Goal: Task Accomplishment & Management: Complete application form

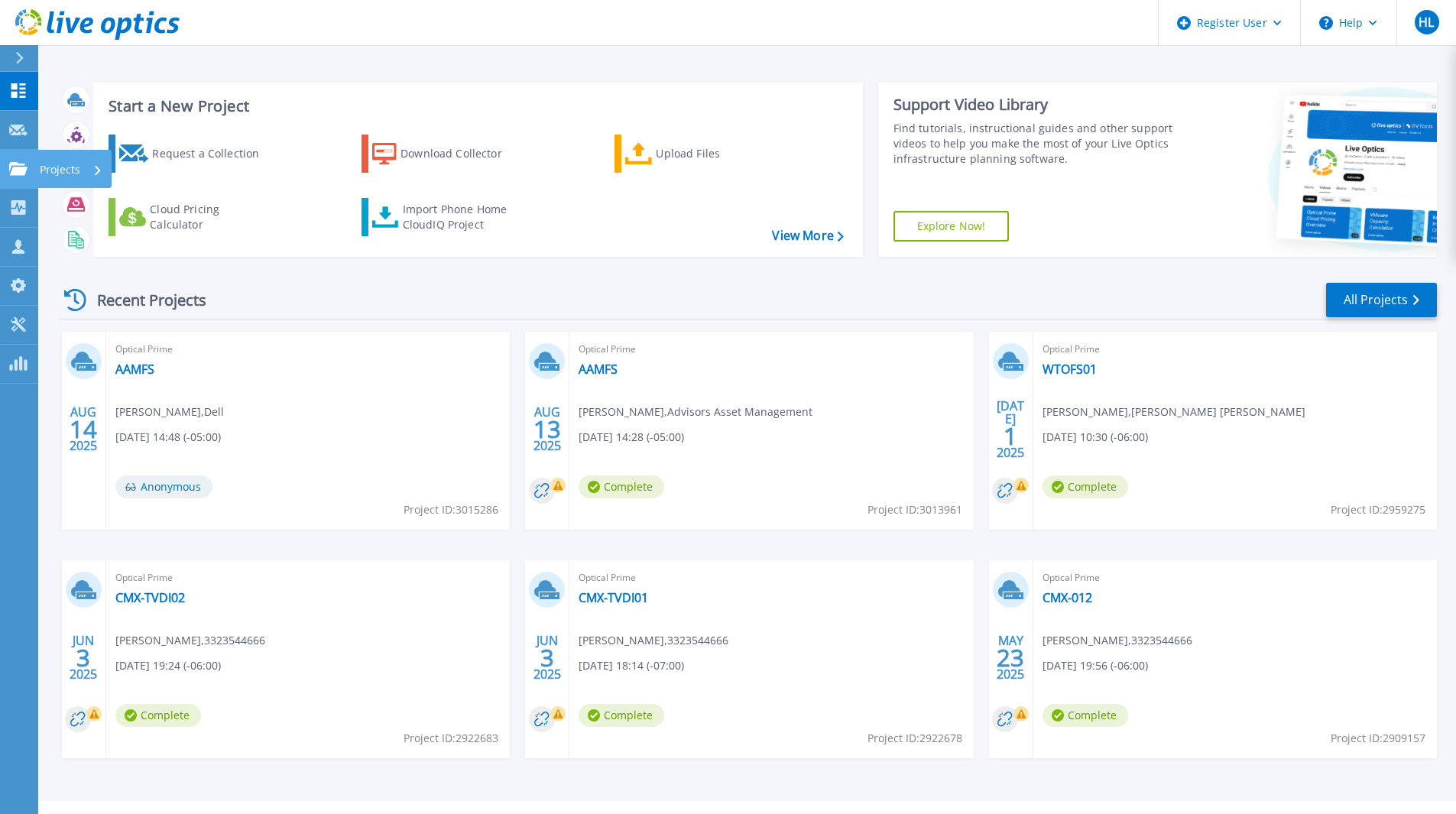
click at [35, 176] on link "Projects Projects" at bounding box center [19, 169] width 38 height 39
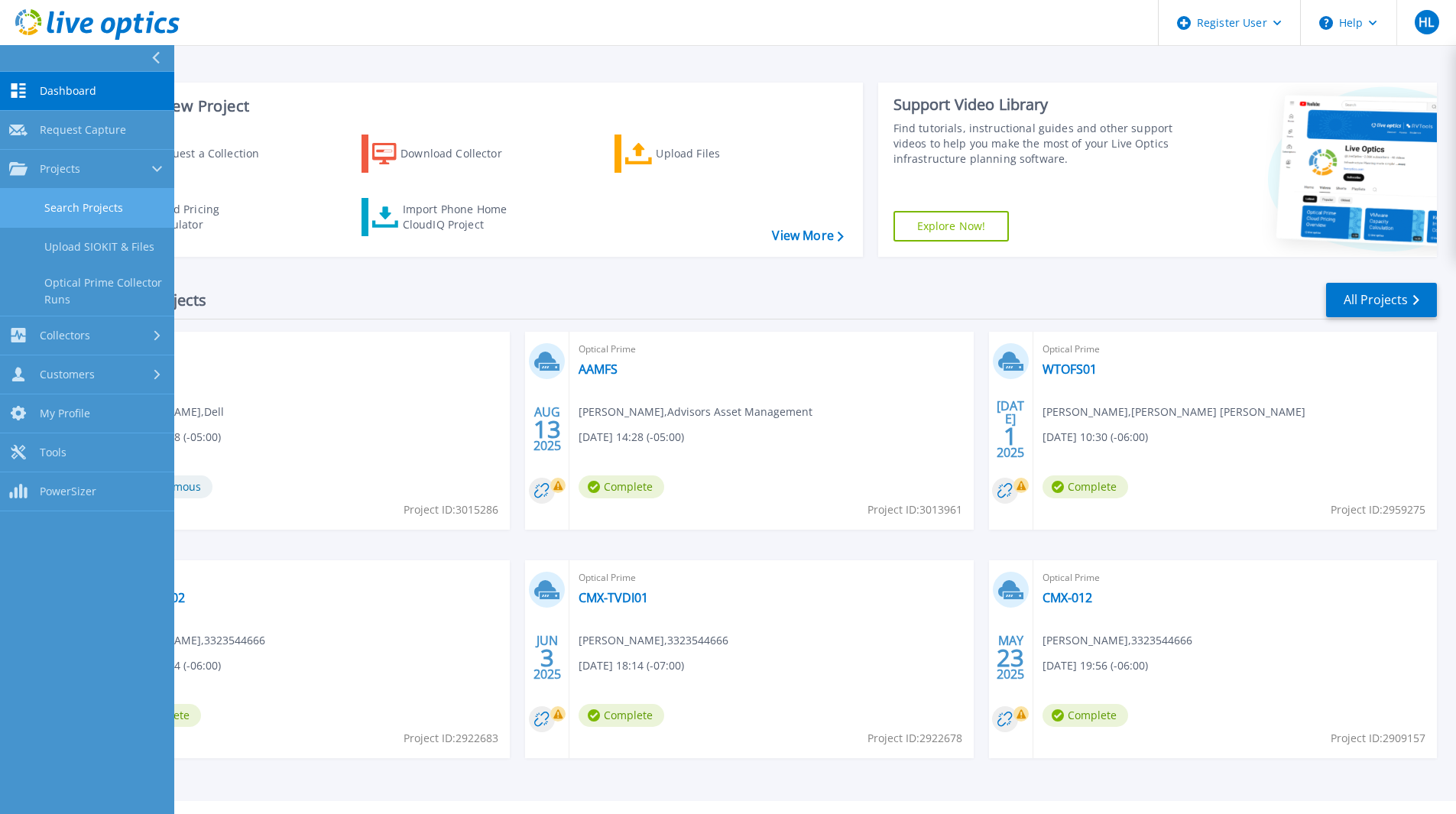
click at [62, 208] on link "Search Projects" at bounding box center [87, 208] width 174 height 39
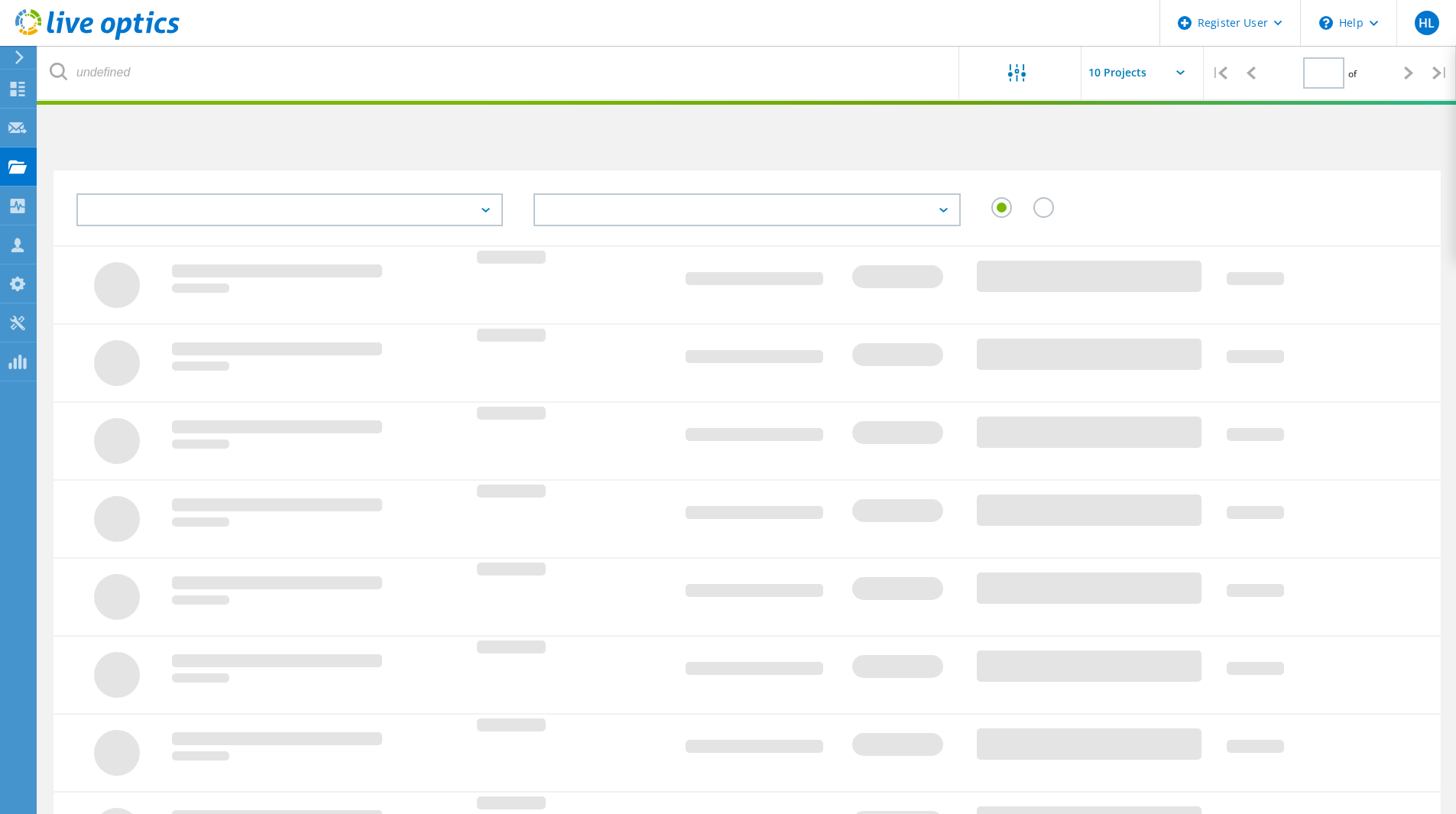
type input "1"
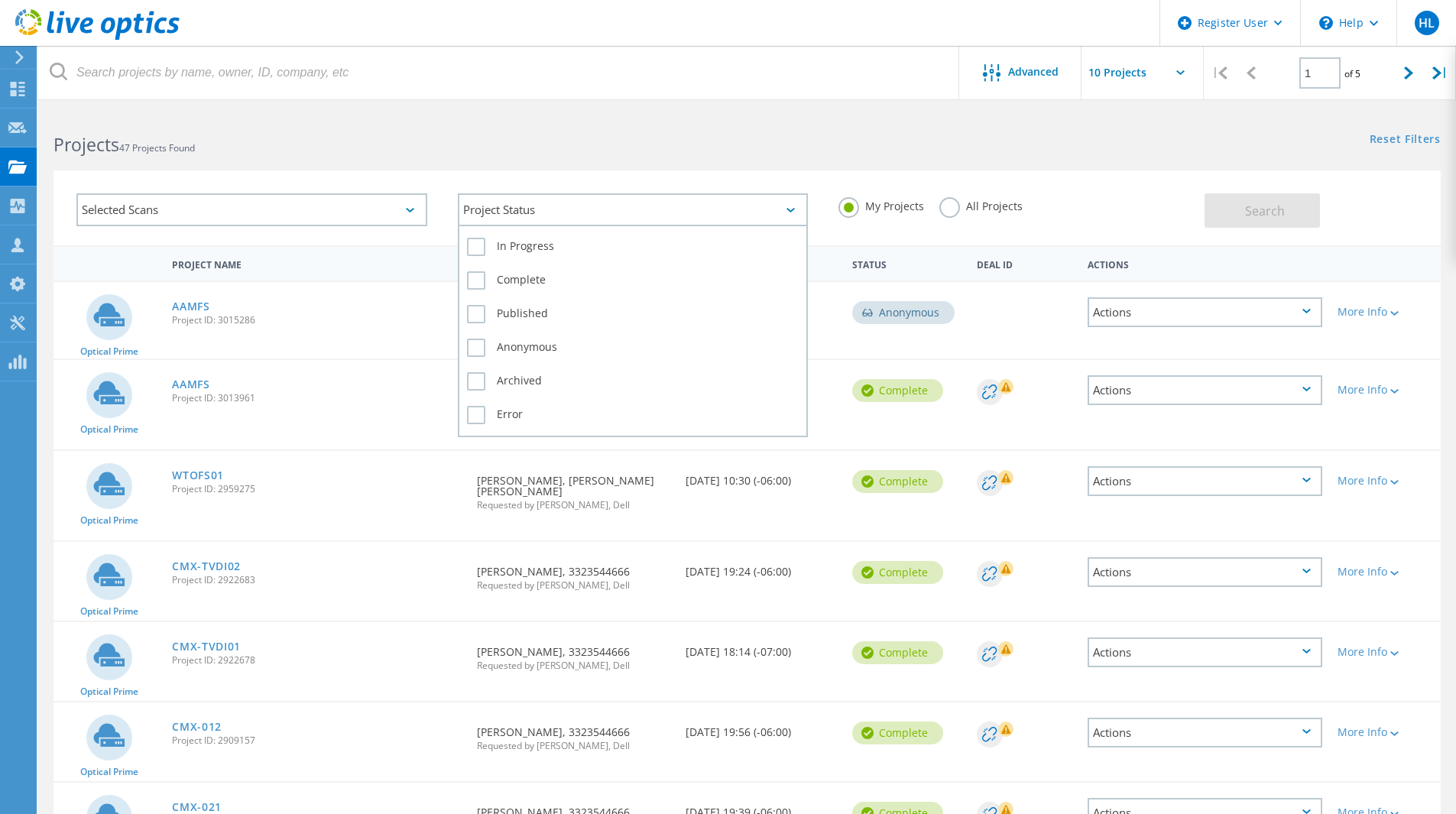
click at [613, 208] on div "Project Status" at bounding box center [633, 210] width 350 height 33
click at [559, 251] on label "In Progress" at bounding box center [633, 246] width 332 height 18
click at [0, 0] on input "In Progress" at bounding box center [0, 0] width 0 height 0
click at [526, 269] on div "Complete" at bounding box center [633, 284] width 332 height 34
drag, startPoint x: 512, startPoint y: 288, endPoint x: 511, endPoint y: 296, distance: 8.1
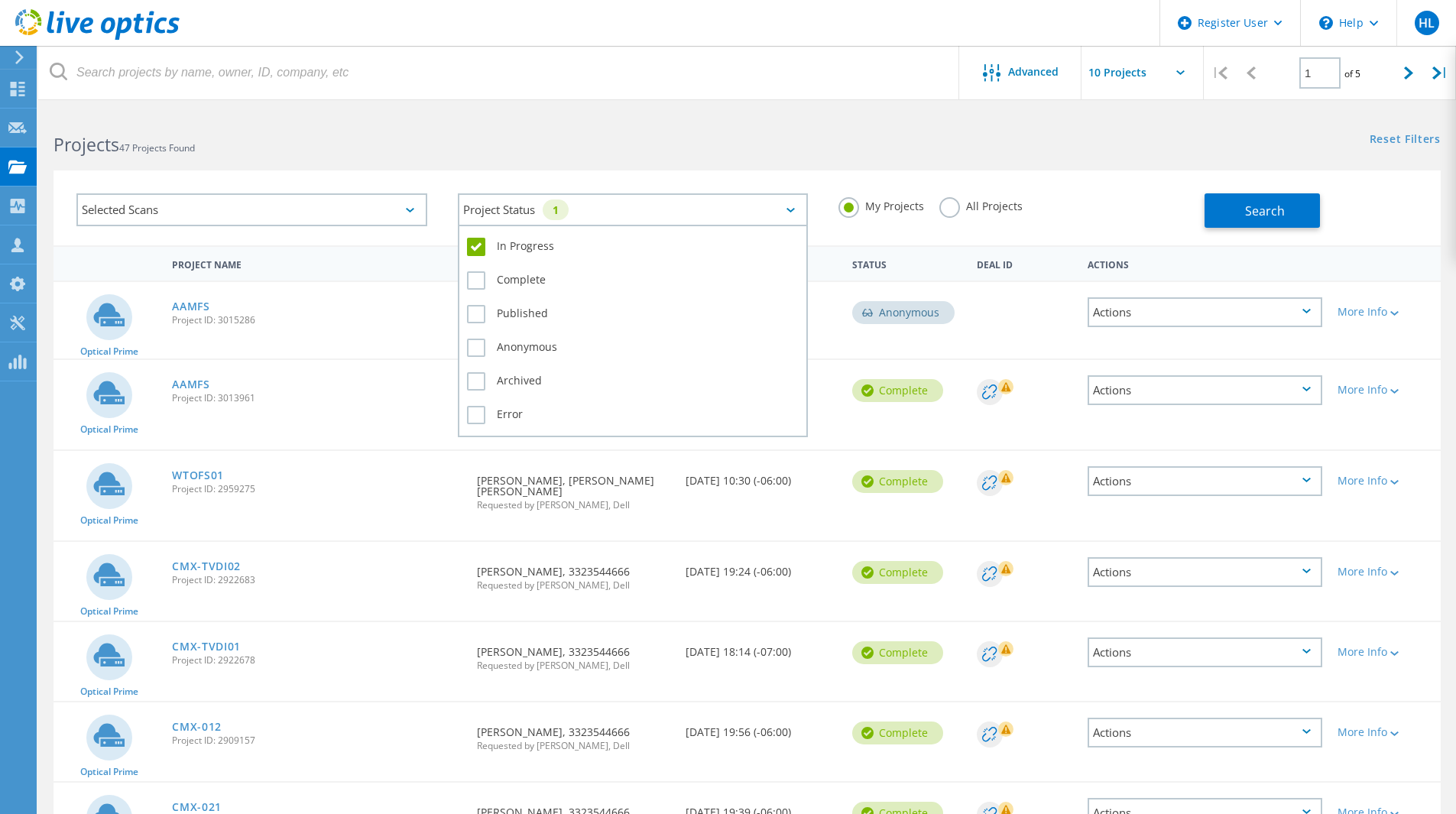
click at [511, 287] on label "Complete" at bounding box center [633, 280] width 332 height 18
click at [0, 0] on input "Complete" at bounding box center [0, 0] width 0 height 0
click at [510, 309] on label "Published" at bounding box center [633, 314] width 332 height 18
click at [0, 0] on input "Published" at bounding box center [0, 0] width 0 height 0
click at [505, 336] on div "Anonymous" at bounding box center [633, 351] width 332 height 34
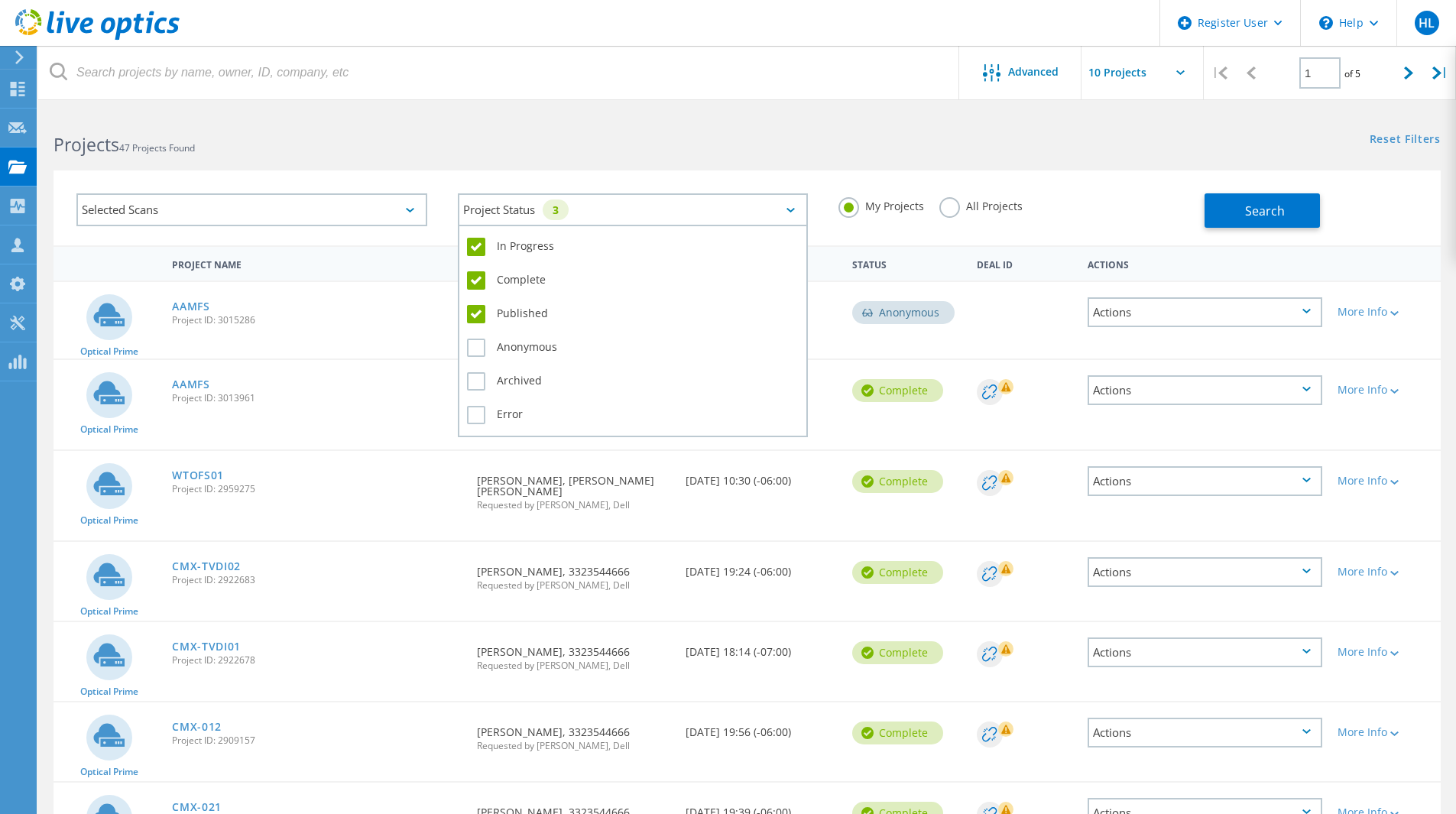
click at [505, 357] on div "Anonymous" at bounding box center [633, 351] width 332 height 34
click at [487, 343] on label "Anonymous" at bounding box center [633, 347] width 332 height 18
click at [0, 0] on input "Anonymous" at bounding box center [0, 0] width 0 height 0
click at [505, 377] on label "Archived" at bounding box center [633, 381] width 332 height 18
click at [0, 0] on input "Archived" at bounding box center [0, 0] width 0 height 0
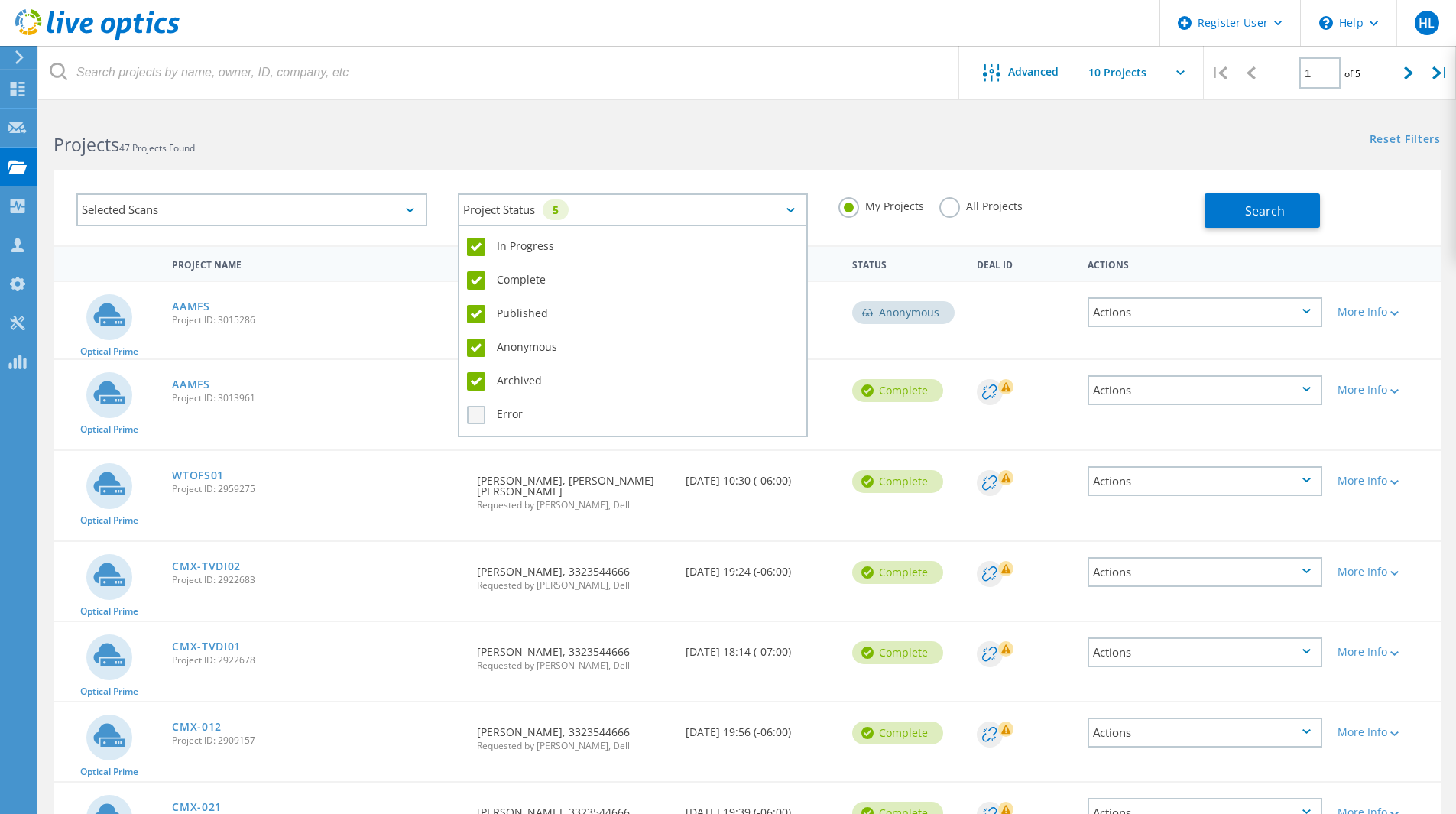
click at [506, 411] on label "Error" at bounding box center [633, 414] width 332 height 18
click at [0, 0] on input "Error" at bounding box center [0, 0] width 0 height 0
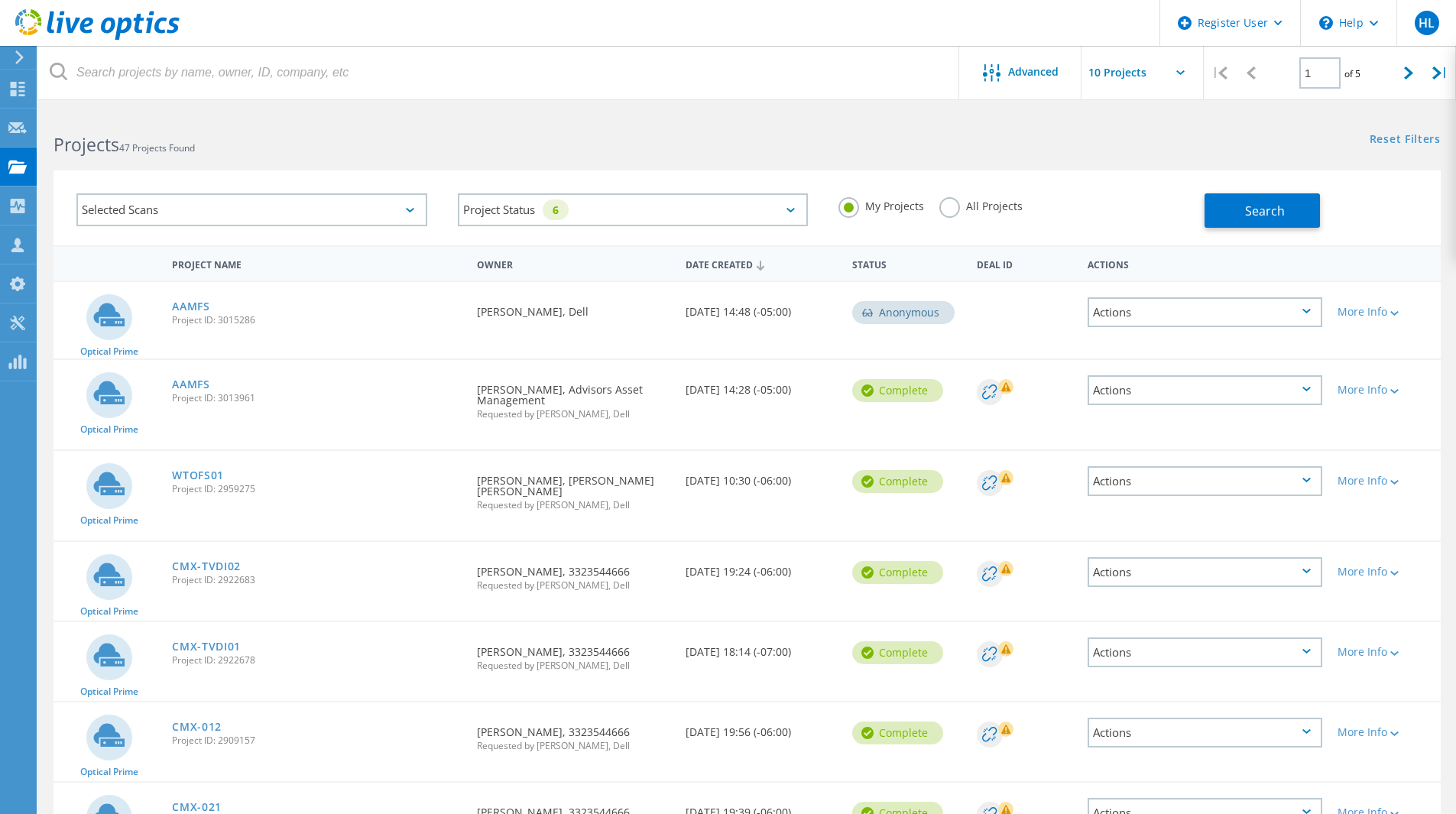
click at [948, 212] on label "All Projects" at bounding box center [981, 204] width 84 height 15
click at [0, 0] on input "All Projects" at bounding box center [0, 0] width 0 height 0
click at [204, 201] on div "Selected Scans" at bounding box center [251, 210] width 350 height 33
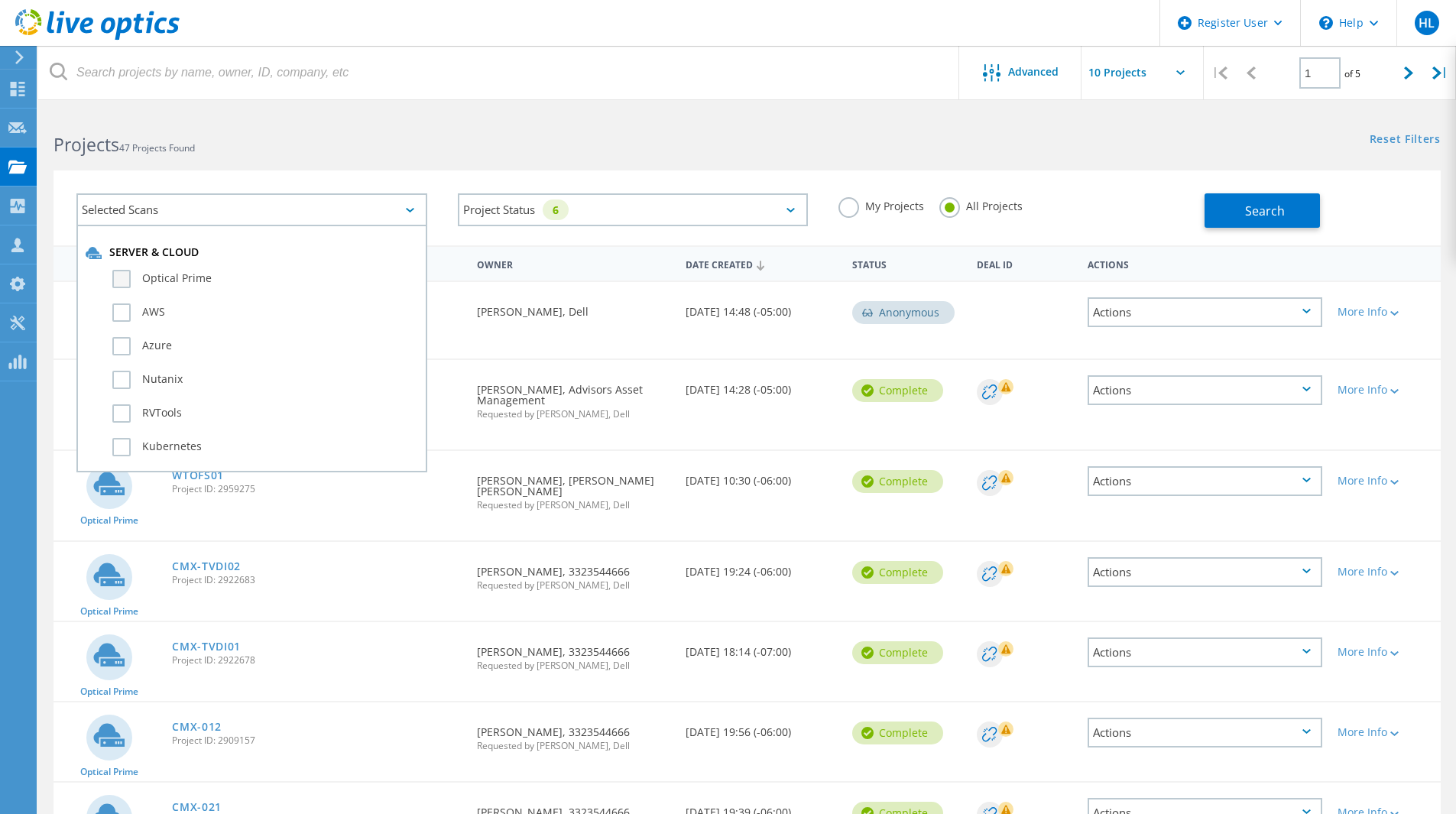
click at [207, 283] on label "Optical Prime" at bounding box center [264, 278] width 306 height 18
click at [0, 0] on input "Optical Prime" at bounding box center [0, 0] width 0 height 0
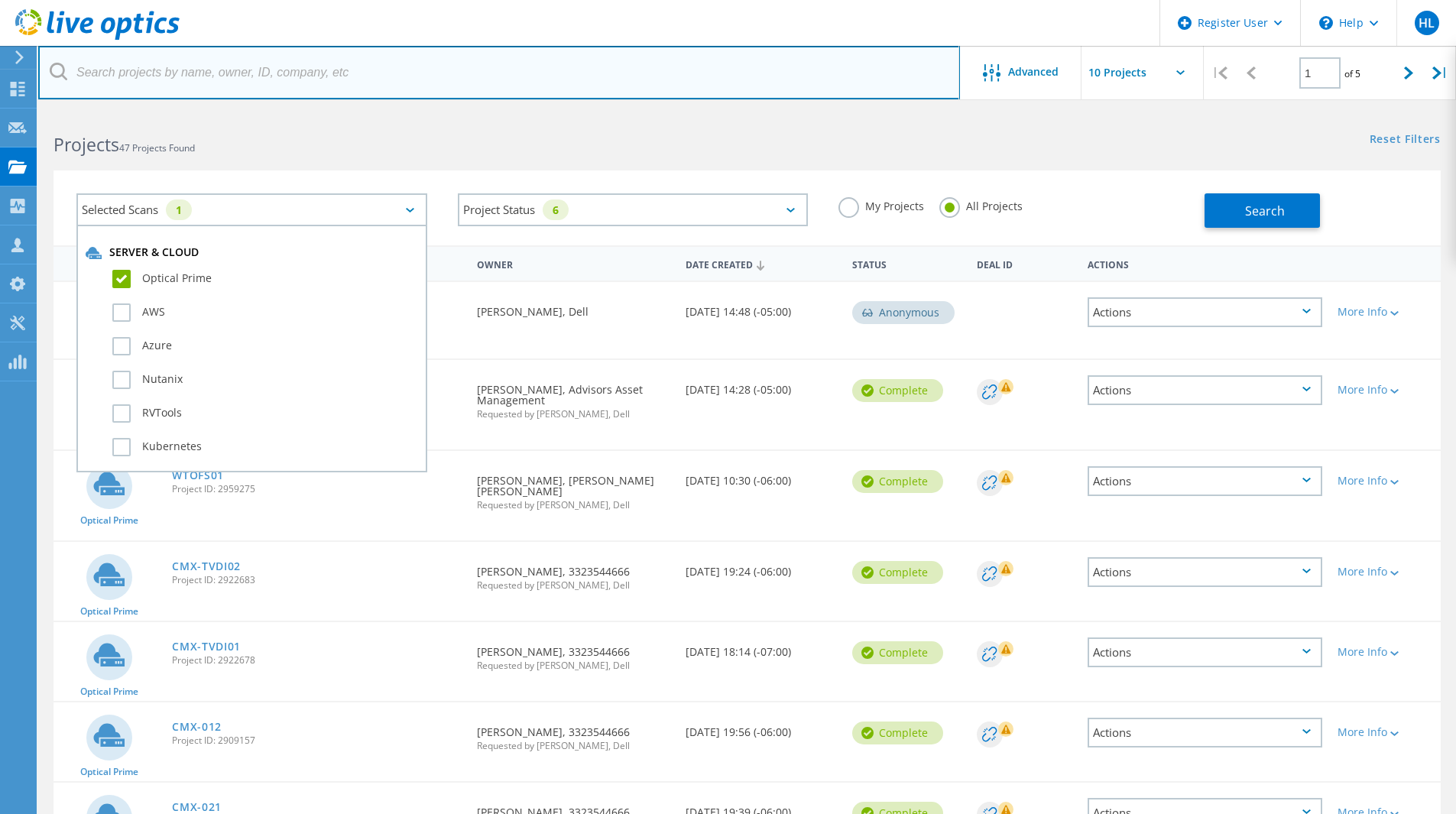
click at [229, 78] on input "text" at bounding box center [499, 72] width 921 height 53
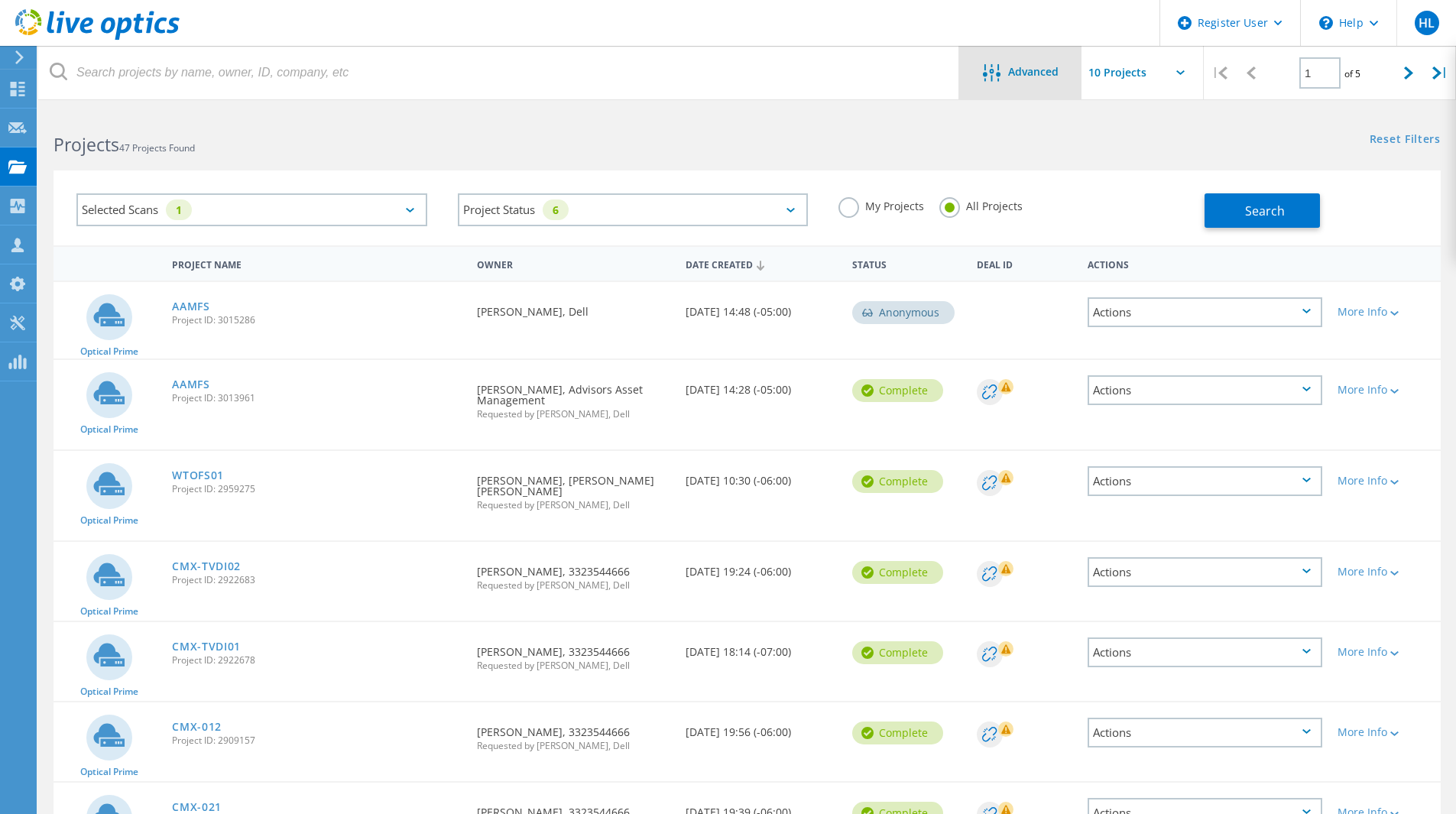
drag, startPoint x: 976, startPoint y: 79, endPoint x: 965, endPoint y: 88, distance: 14.2
click at [976, 79] on div "Advanced" at bounding box center [1020, 74] width 122 height 19
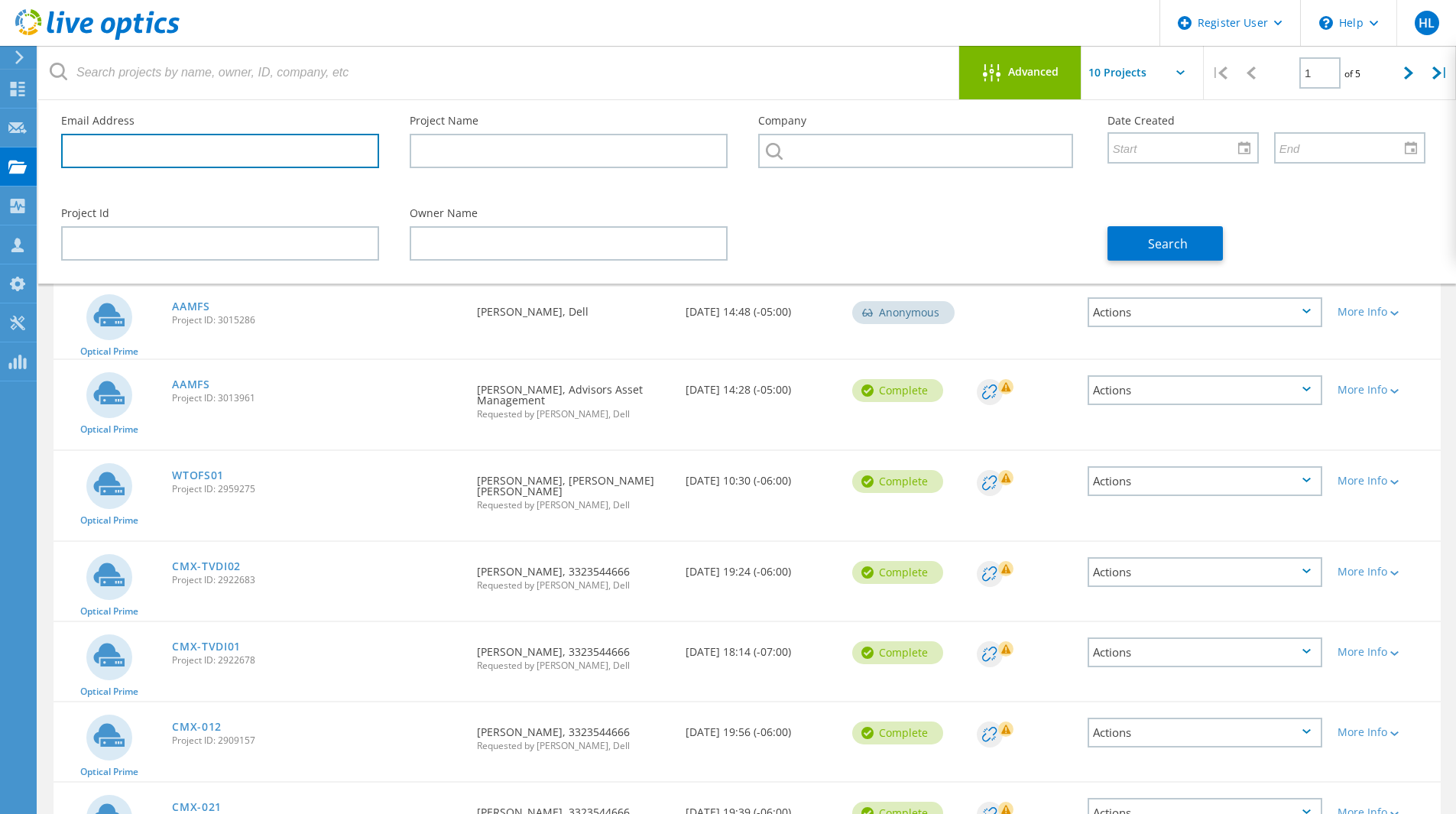
click at [110, 149] on input "text" at bounding box center [220, 151] width 318 height 34
paste input "Rob.Lewis@boulderimaging.com"
drag, startPoint x: 121, startPoint y: 149, endPoint x: -36, endPoint y: 149, distance: 157.0
click at [0, 149] on html "Register User \n Help Explore Helpful Articles Contact Support HL Dell User Hun…" at bounding box center [728, 581] width 1456 height 1164
type input "@boulderimaging.com"
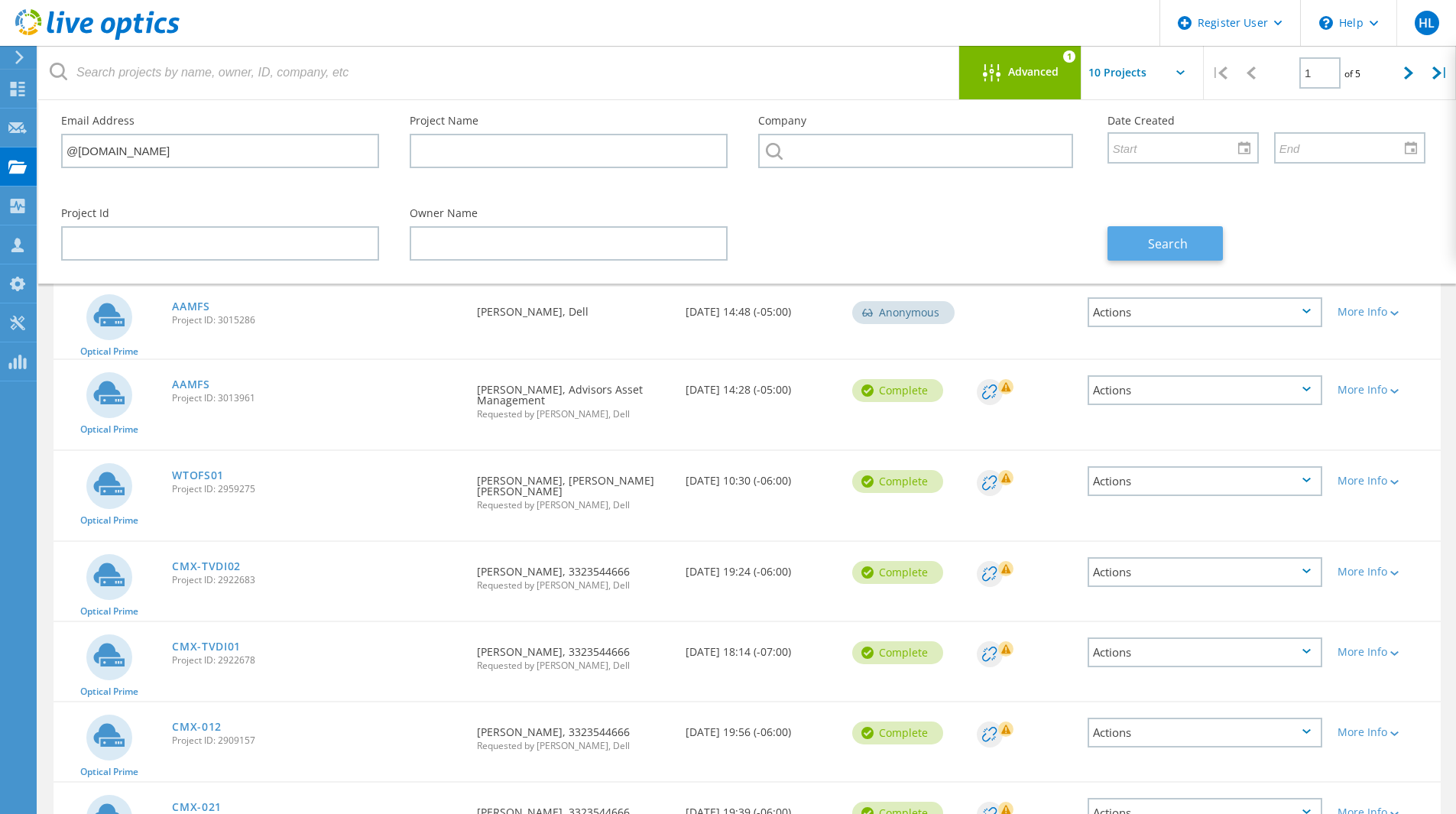
click at [1131, 234] on button "Search" at bounding box center [1165, 244] width 115 height 34
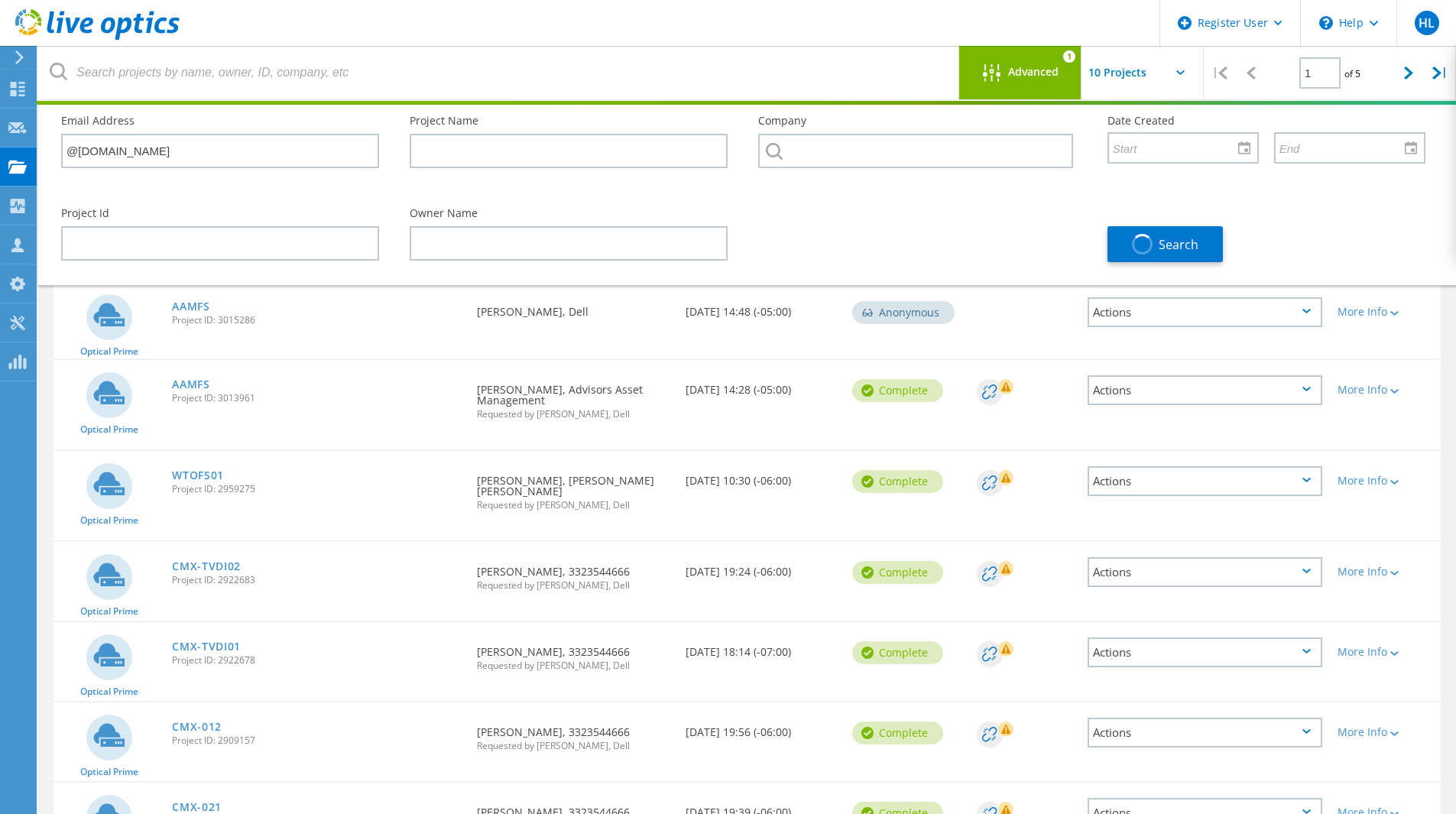
click at [1026, 56] on div "Advanced 1" at bounding box center [1020, 72] width 122 height 53
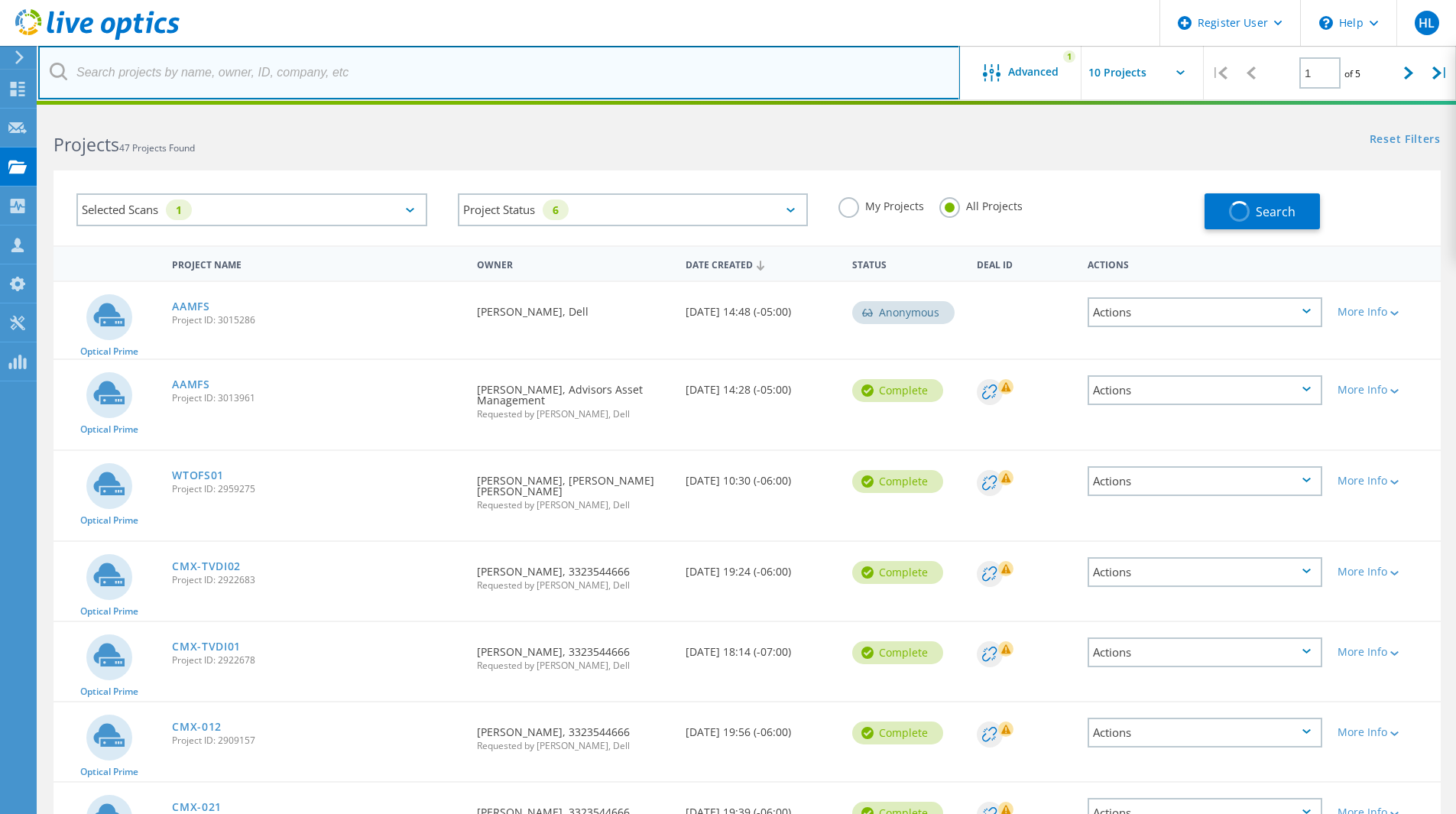
click at [151, 68] on input "text" at bounding box center [499, 72] width 921 height 53
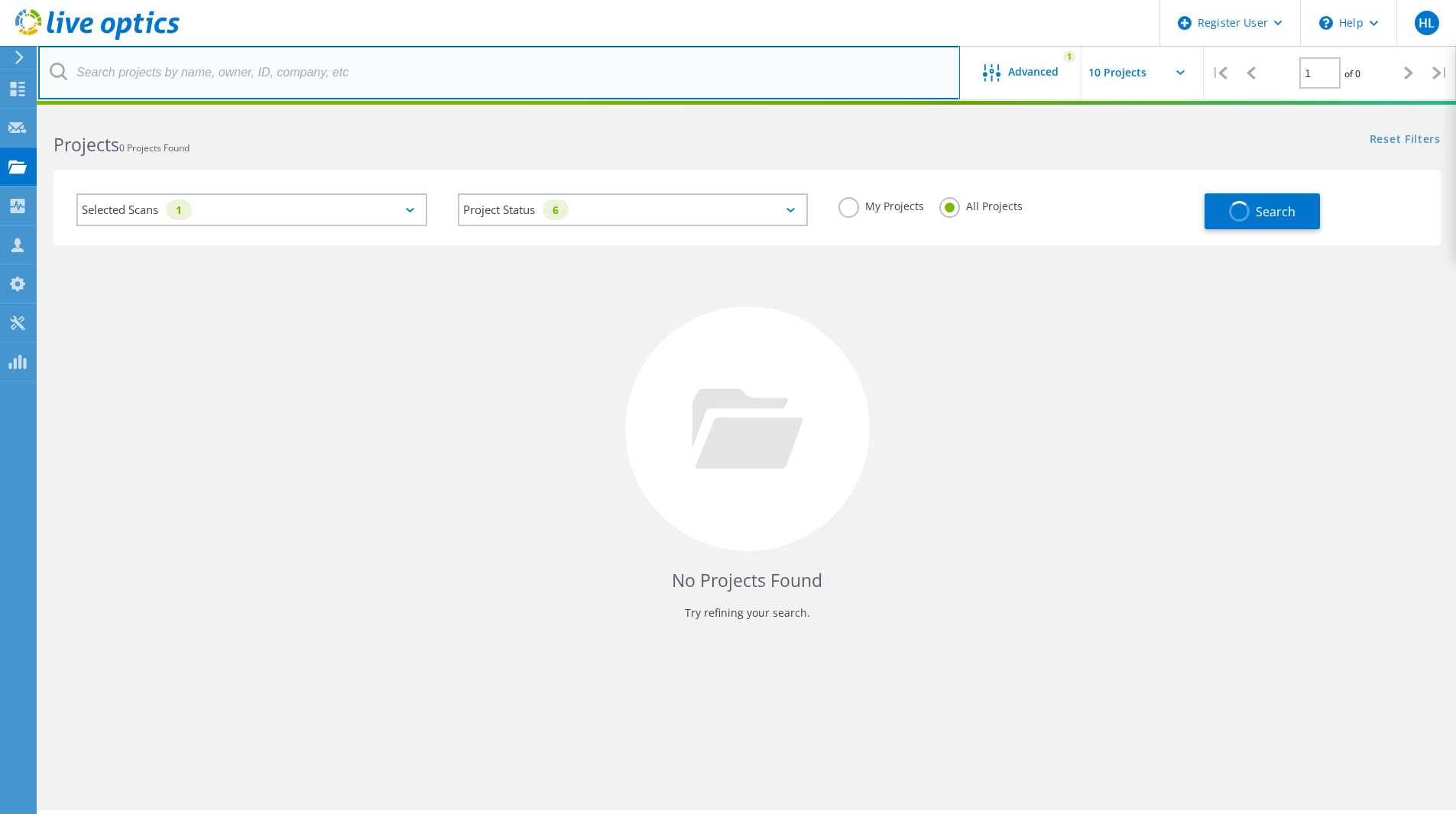
paste input "Rob.Lewis@boulderimaging.com"
drag, startPoint x: 131, startPoint y: 71, endPoint x: 26, endPoint y: 69, distance: 105.0
click at [26, 111] on div "Register User \n Help Explore Helpful Articles Contact Support HL Dell User Hun…" at bounding box center [728, 483] width 1456 height 745
click at [234, 71] on input "lderimaging.com" at bounding box center [499, 72] width 921 height 53
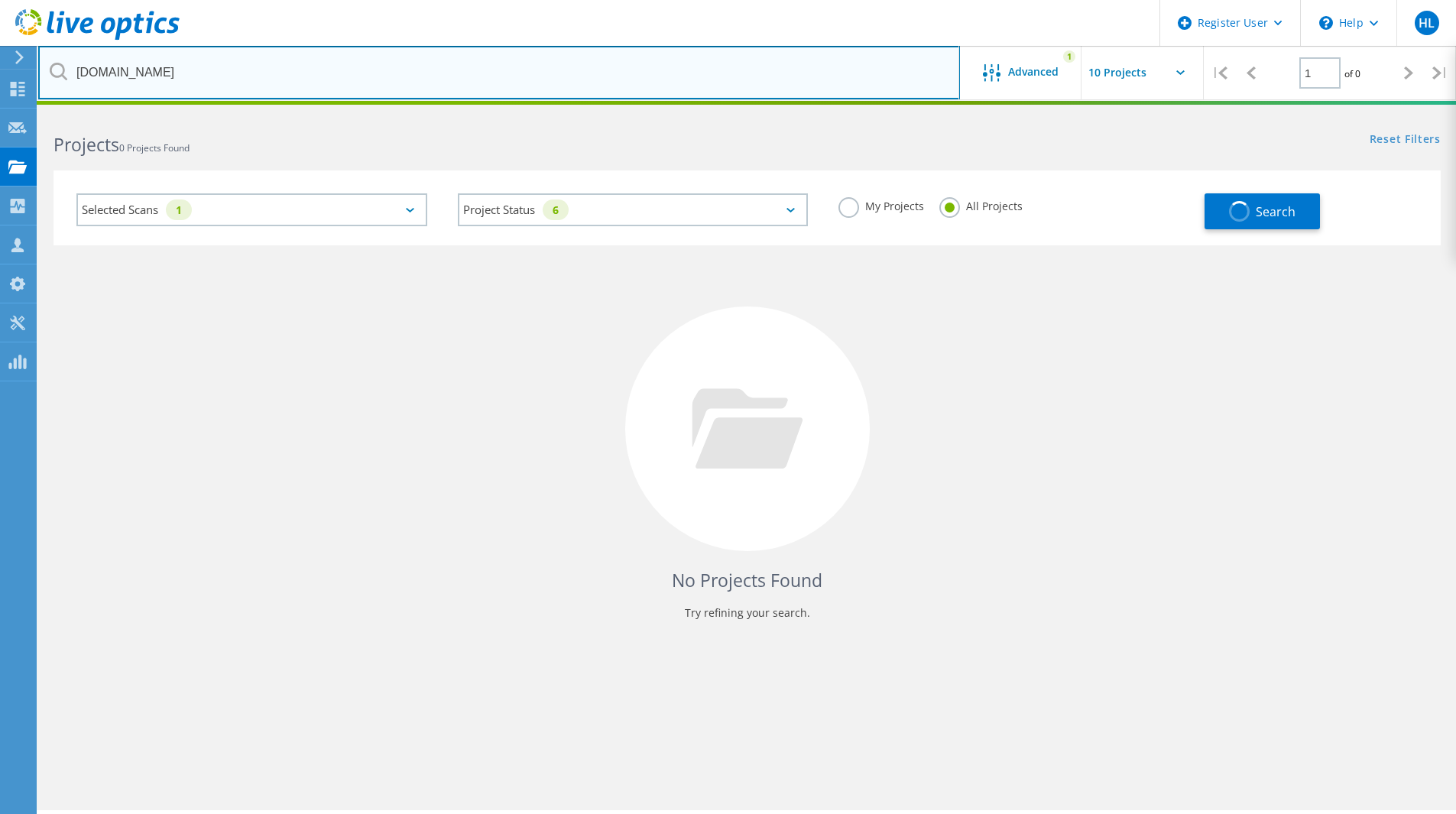
click at [234, 71] on input "lderimaging.com" at bounding box center [499, 72] width 921 height 53
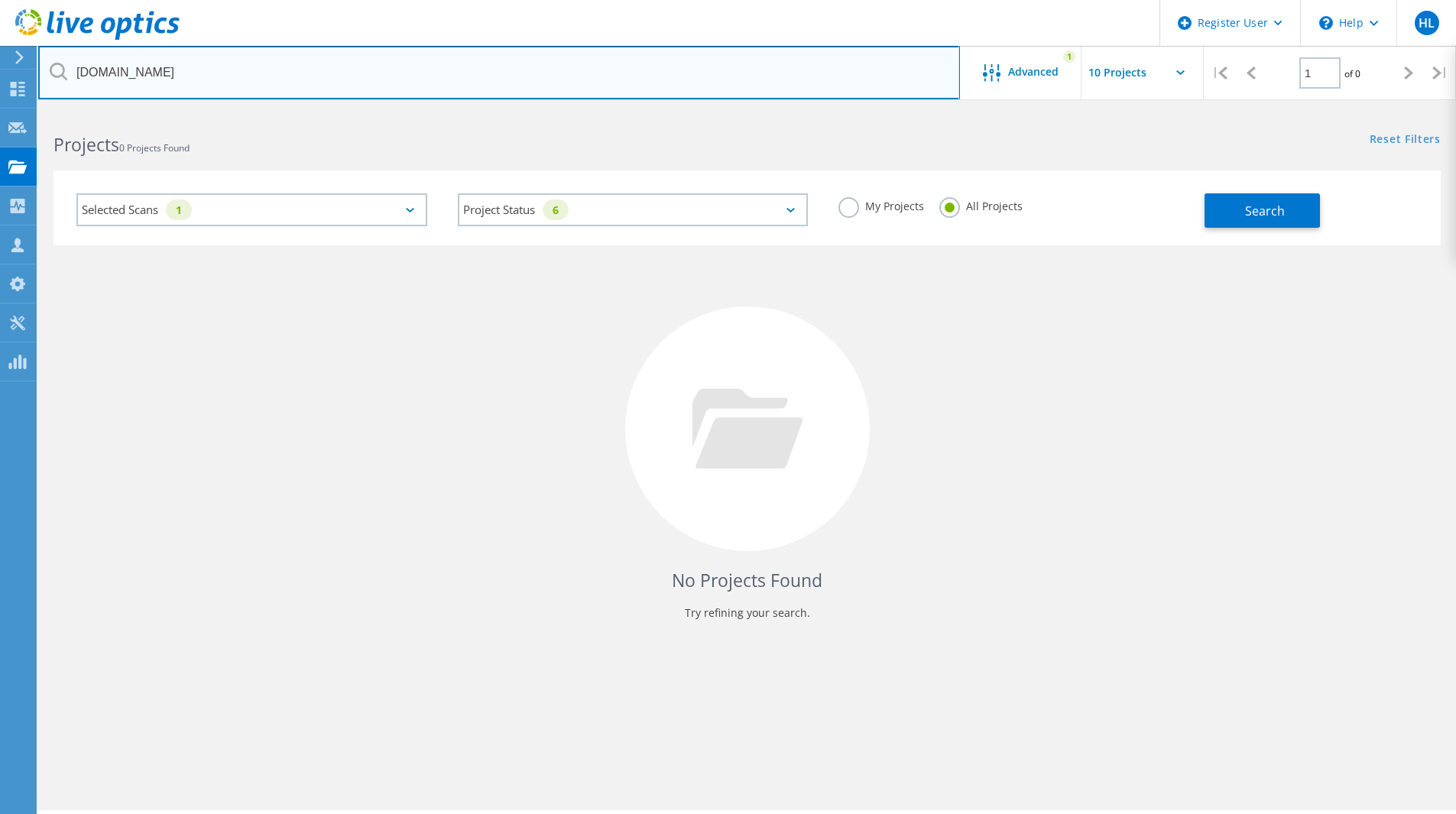
paste input "Rob.Lewis@bou"
drag, startPoint x: 132, startPoint y: 70, endPoint x: 10, endPoint y: 70, distance: 122.0
click at [10, 111] on div "Register User \n Help Explore Helpful Articles Contact Support HL Dell User Hun…" at bounding box center [728, 483] width 1456 height 745
click at [140, 78] on input "Rob.Lewi@boulderimaging.com" at bounding box center [499, 72] width 921 height 53
click at [130, 76] on input "Rob.Lewi@boulderimaging.com" at bounding box center [499, 72] width 921 height 53
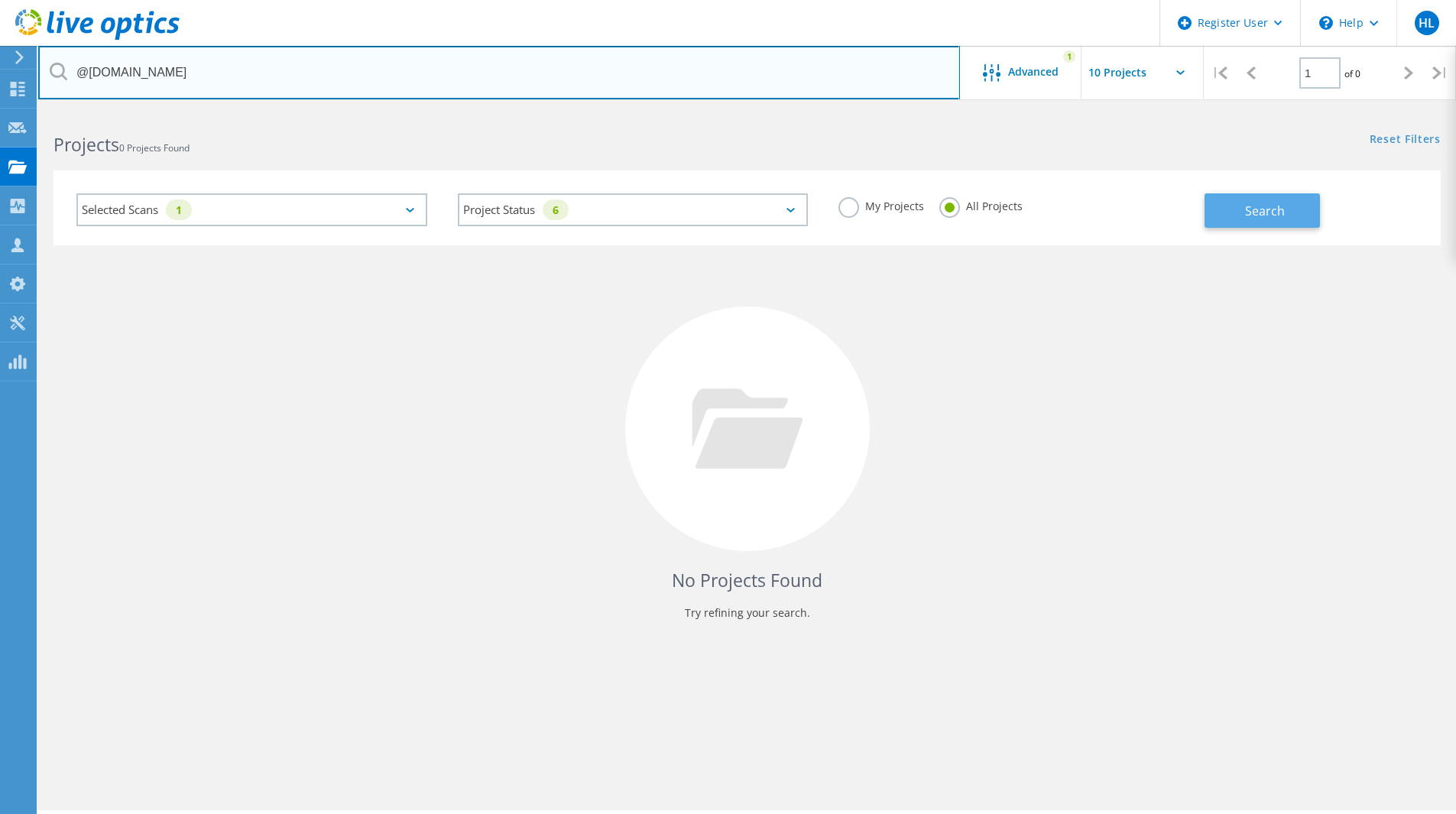
type input "@boulderimaging.com"
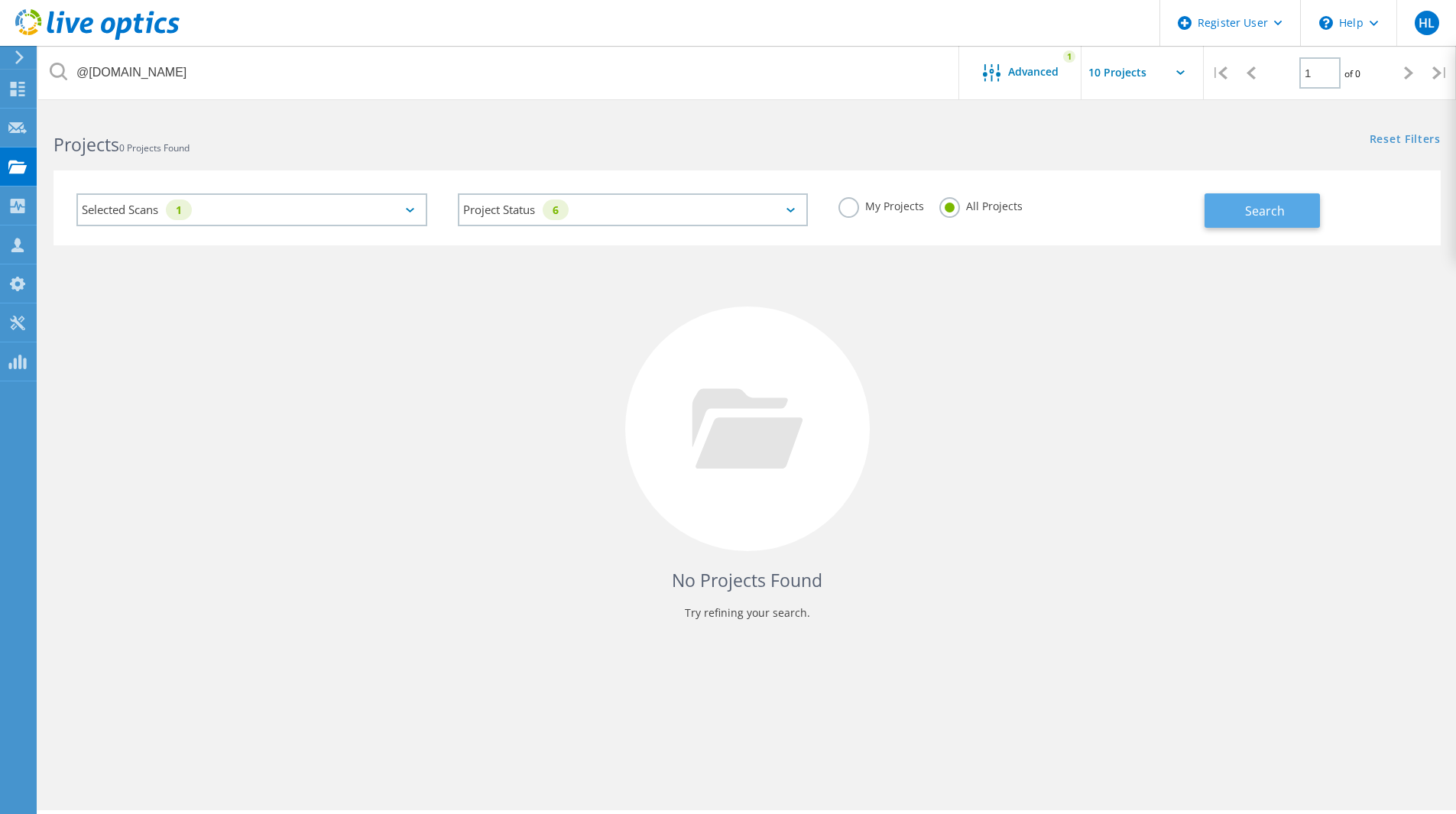
click at [1287, 207] on button "Search" at bounding box center [1262, 211] width 115 height 34
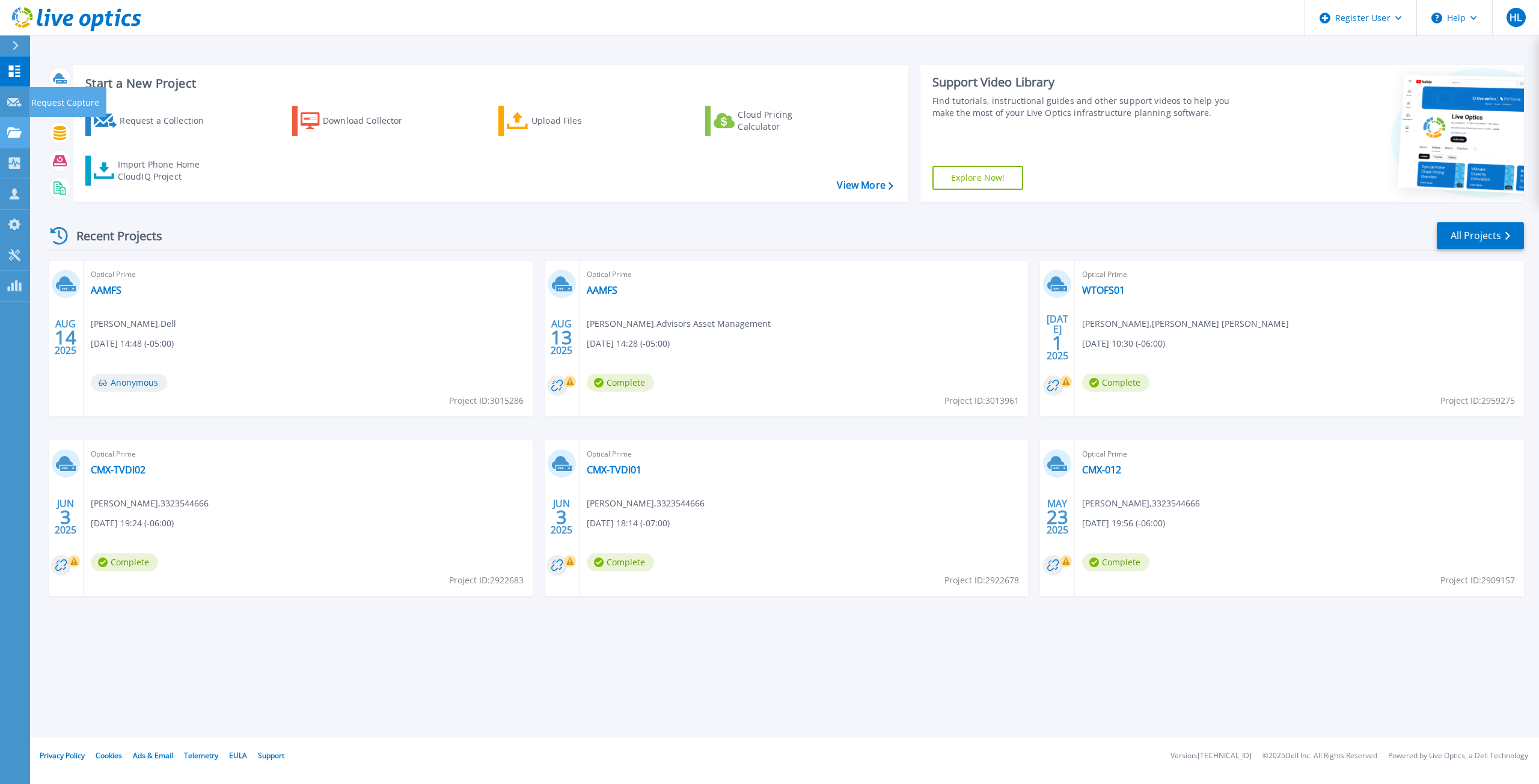
click at [22, 141] on link "Projects Projects" at bounding box center [15, 133] width 30 height 30
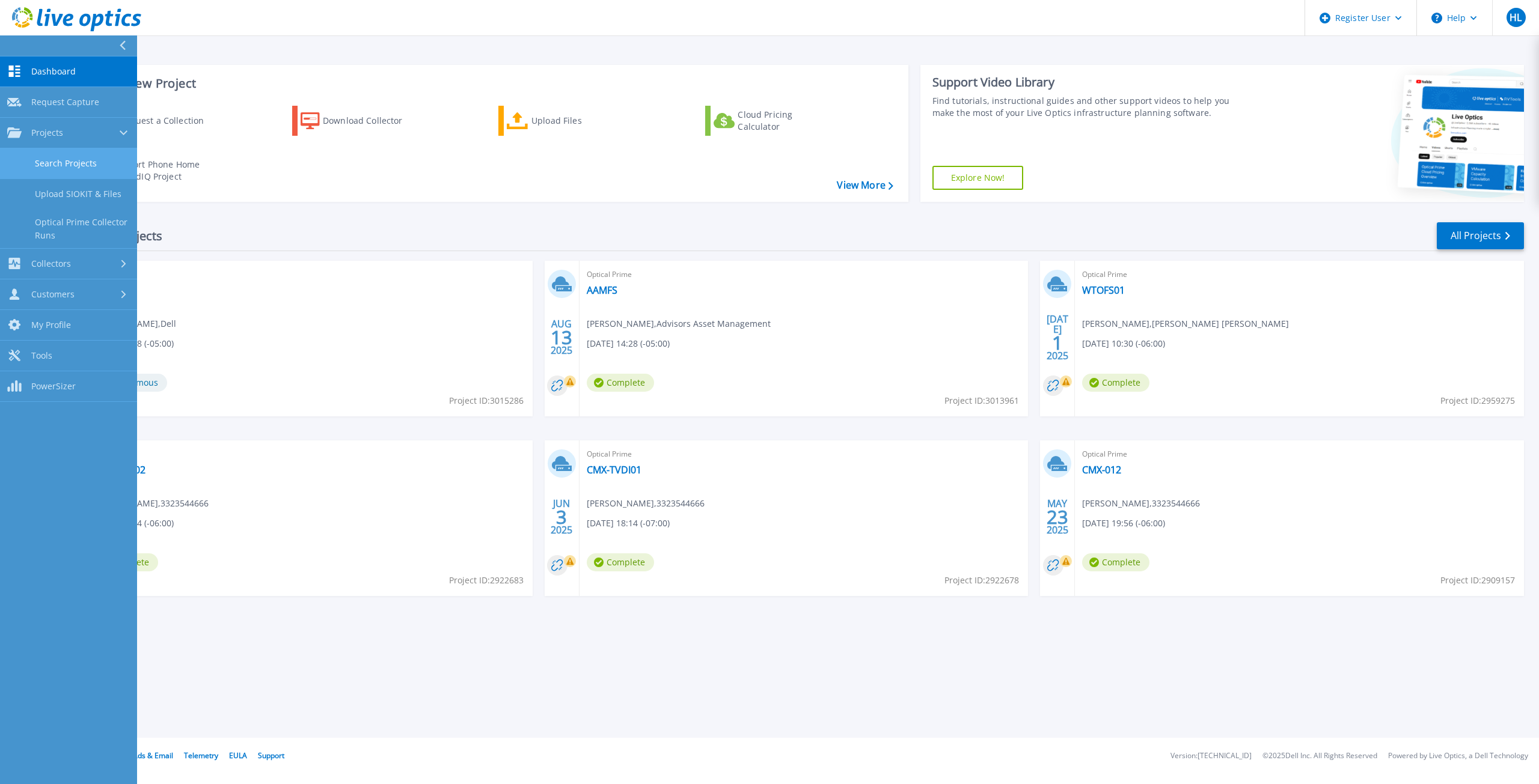
click at [45, 171] on link "Search Projects" at bounding box center [68, 163] width 137 height 30
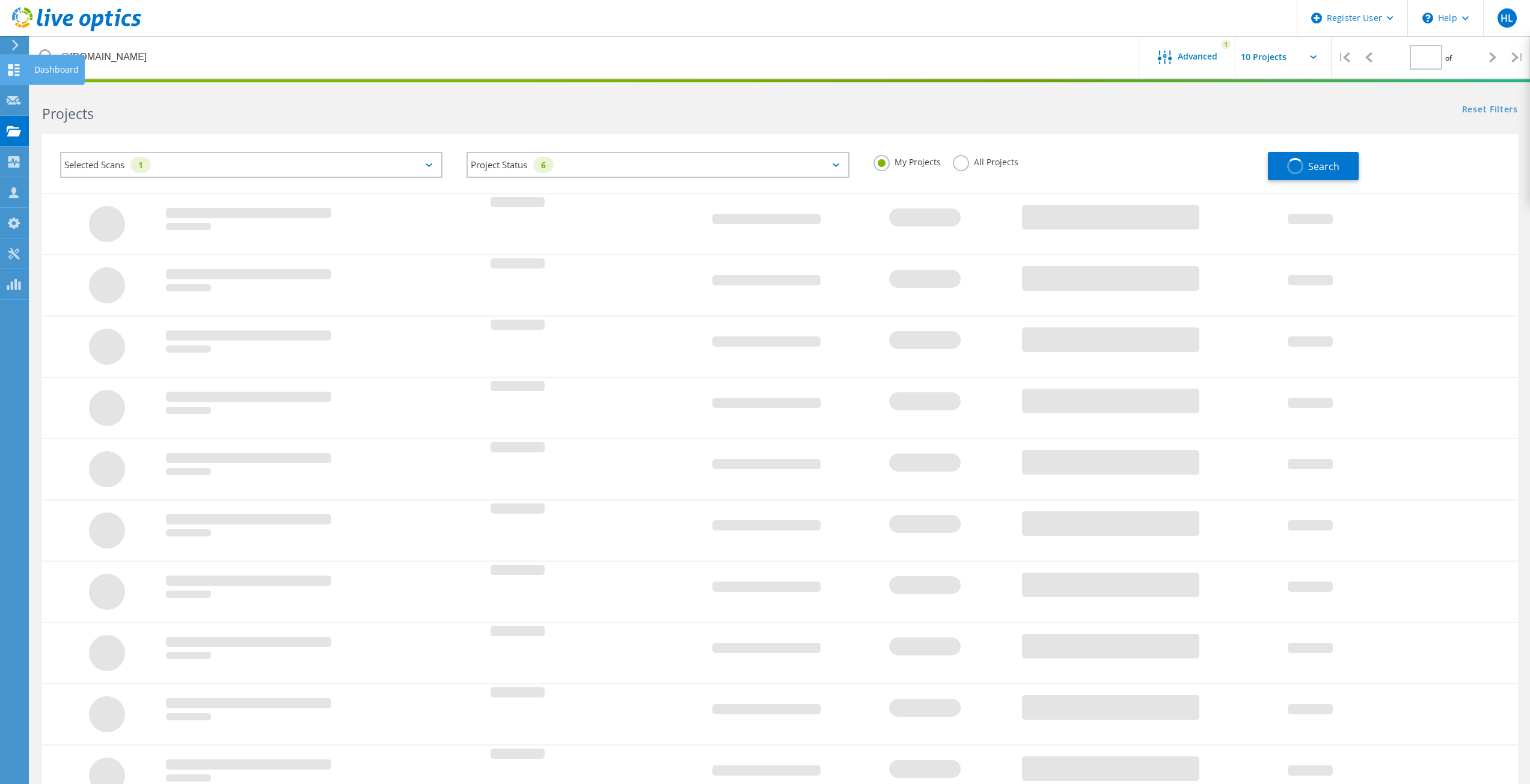
type input "1"
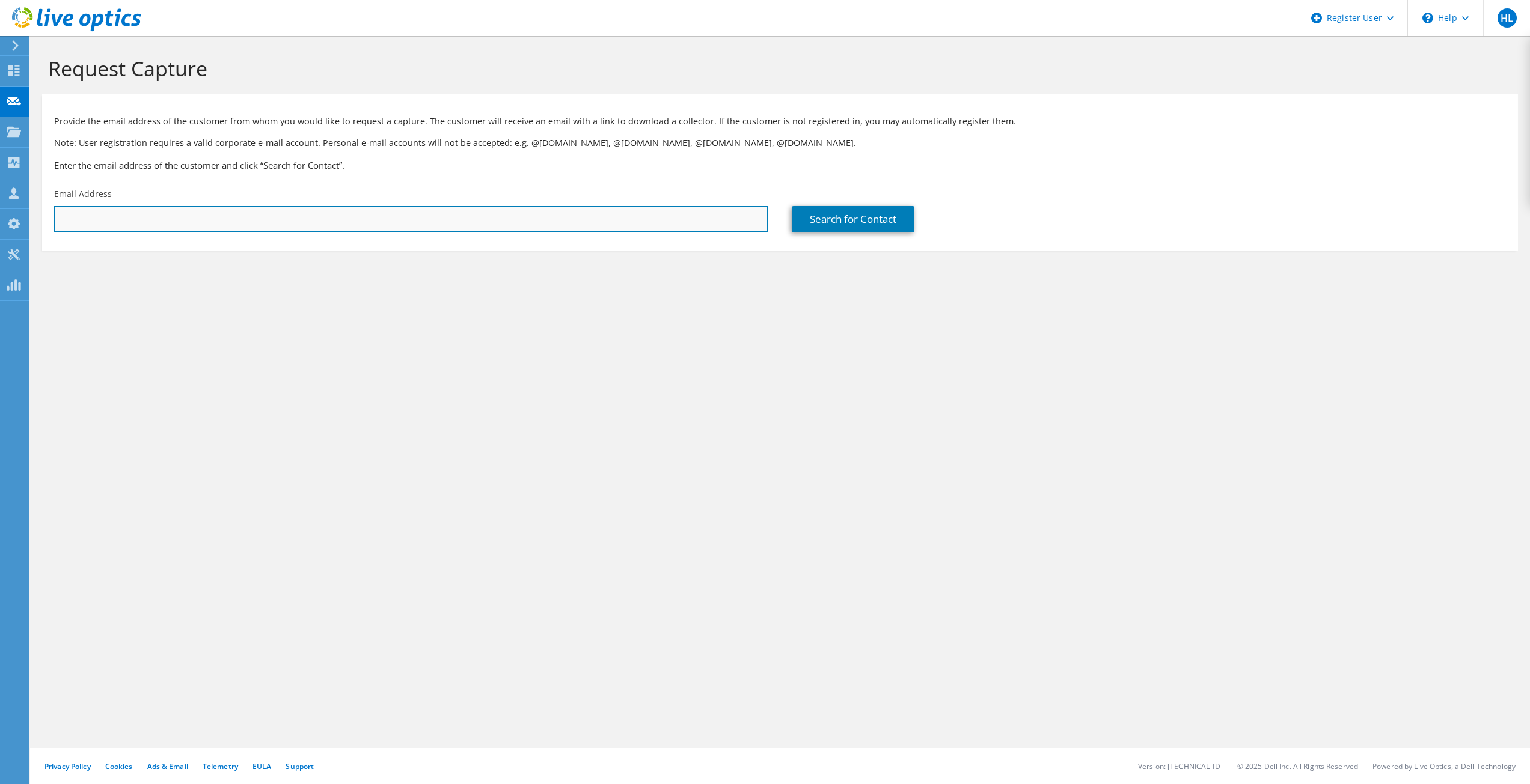
click at [684, 225] on input "text" at bounding box center [410, 219] width 713 height 26
paste input "fabrice.sawadogo@rtdcrail.com"
type input "fabrice.sawadogo@rtdcrail.com"
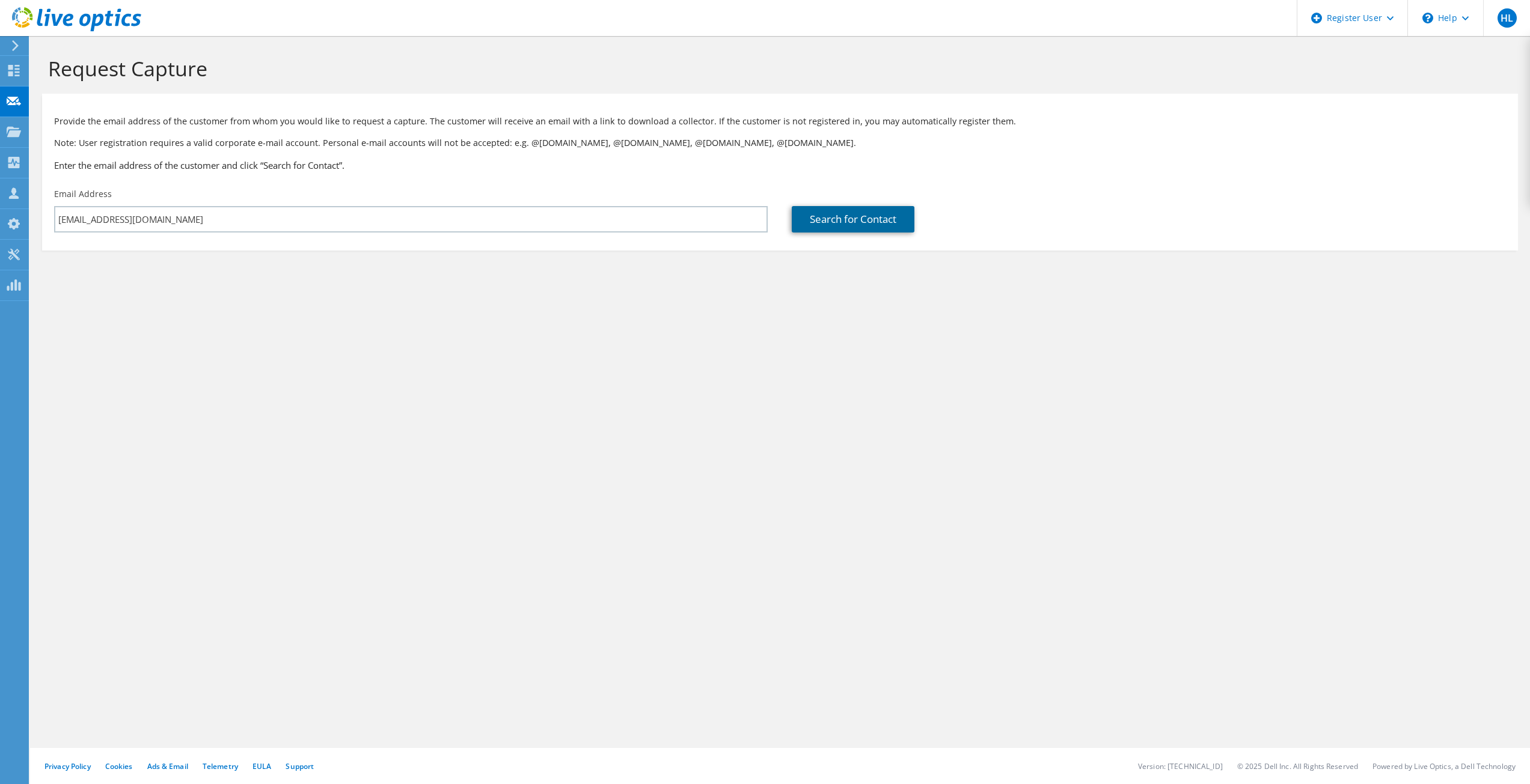
click at [884, 224] on link "Search for Contact" at bounding box center [853, 219] width 123 height 26
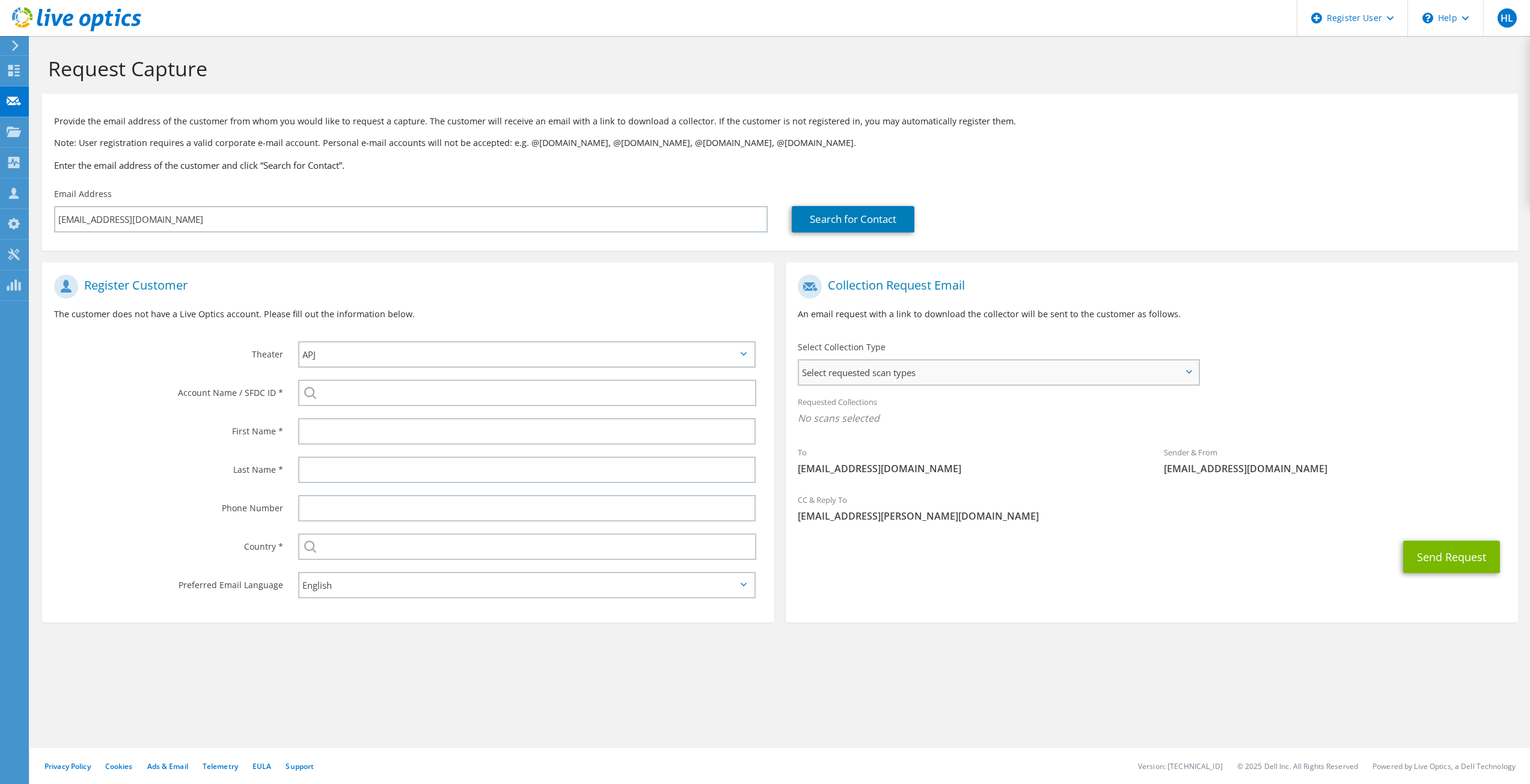
click at [829, 368] on span "Select requested scan types" at bounding box center [998, 372] width 398 height 24
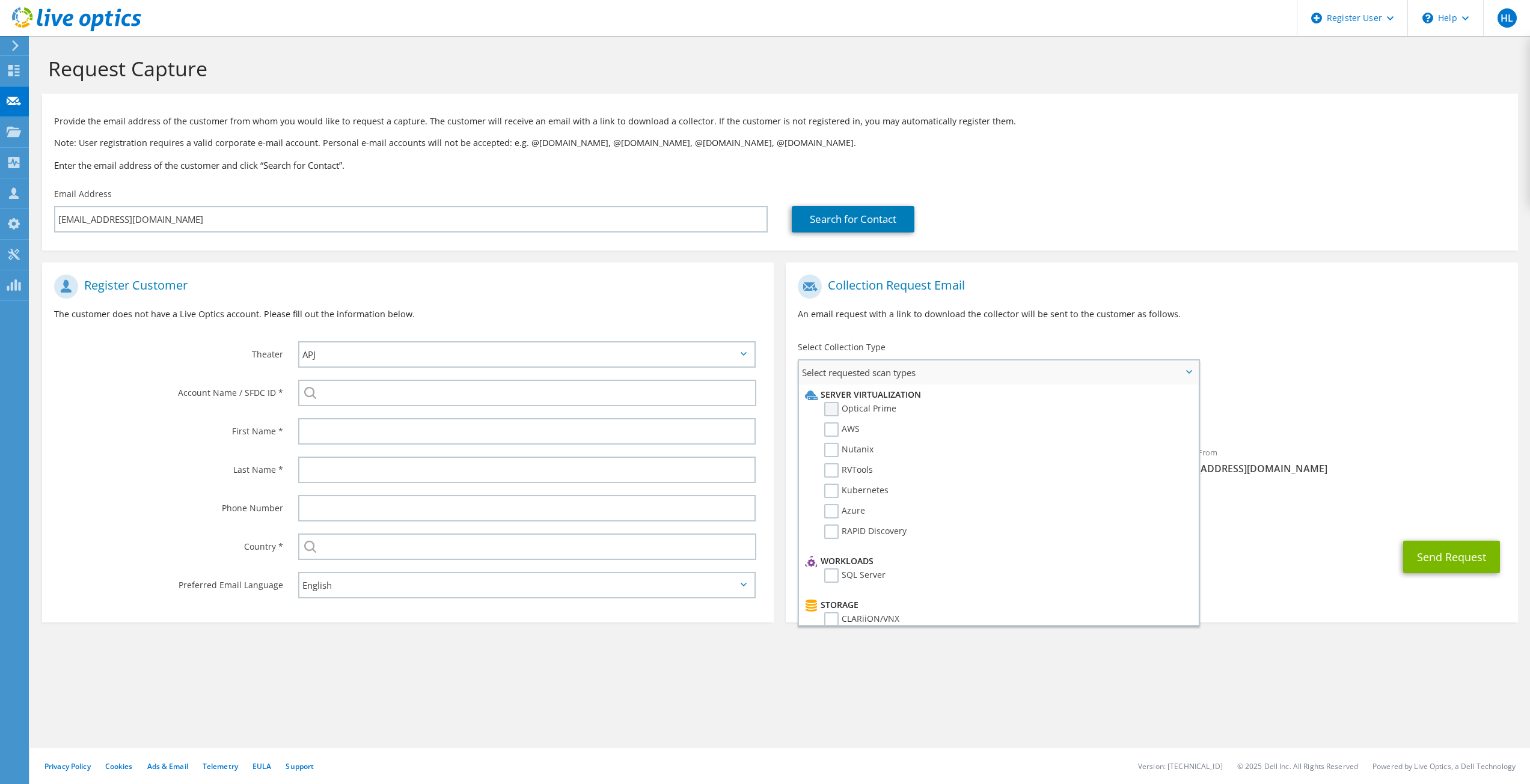
click at [836, 407] on label "Optical Prime" at bounding box center [860, 409] width 72 height 14
click at [0, 0] on input "Optical Prime" at bounding box center [0, 0] width 0 height 0
click at [1399, 519] on span "[EMAIL_ADDRESS][PERSON_NAME][DOMAIN_NAME]" at bounding box center [1151, 520] width 708 height 14
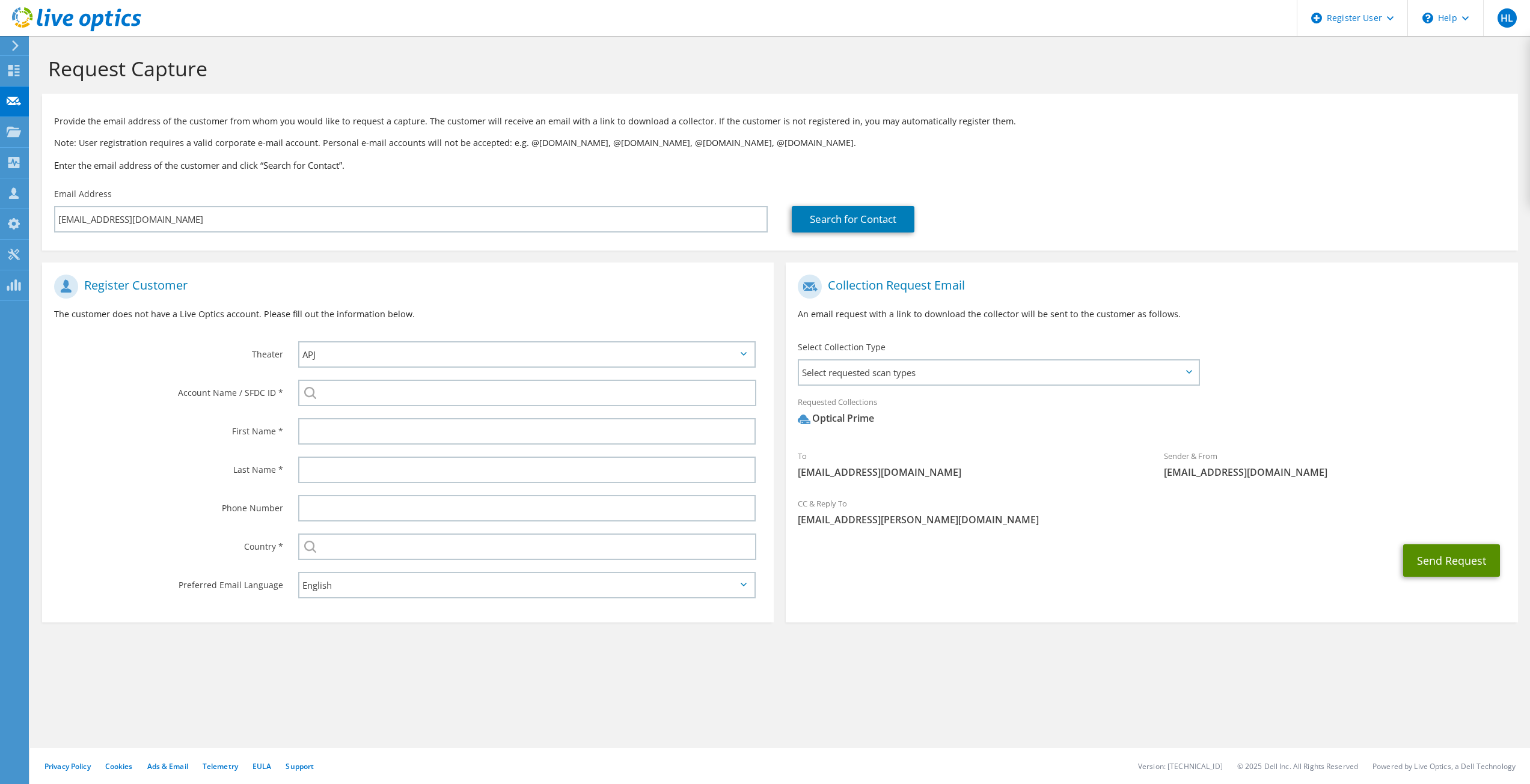
click at [1476, 569] on button "Send Request" at bounding box center [1451, 561] width 97 height 32
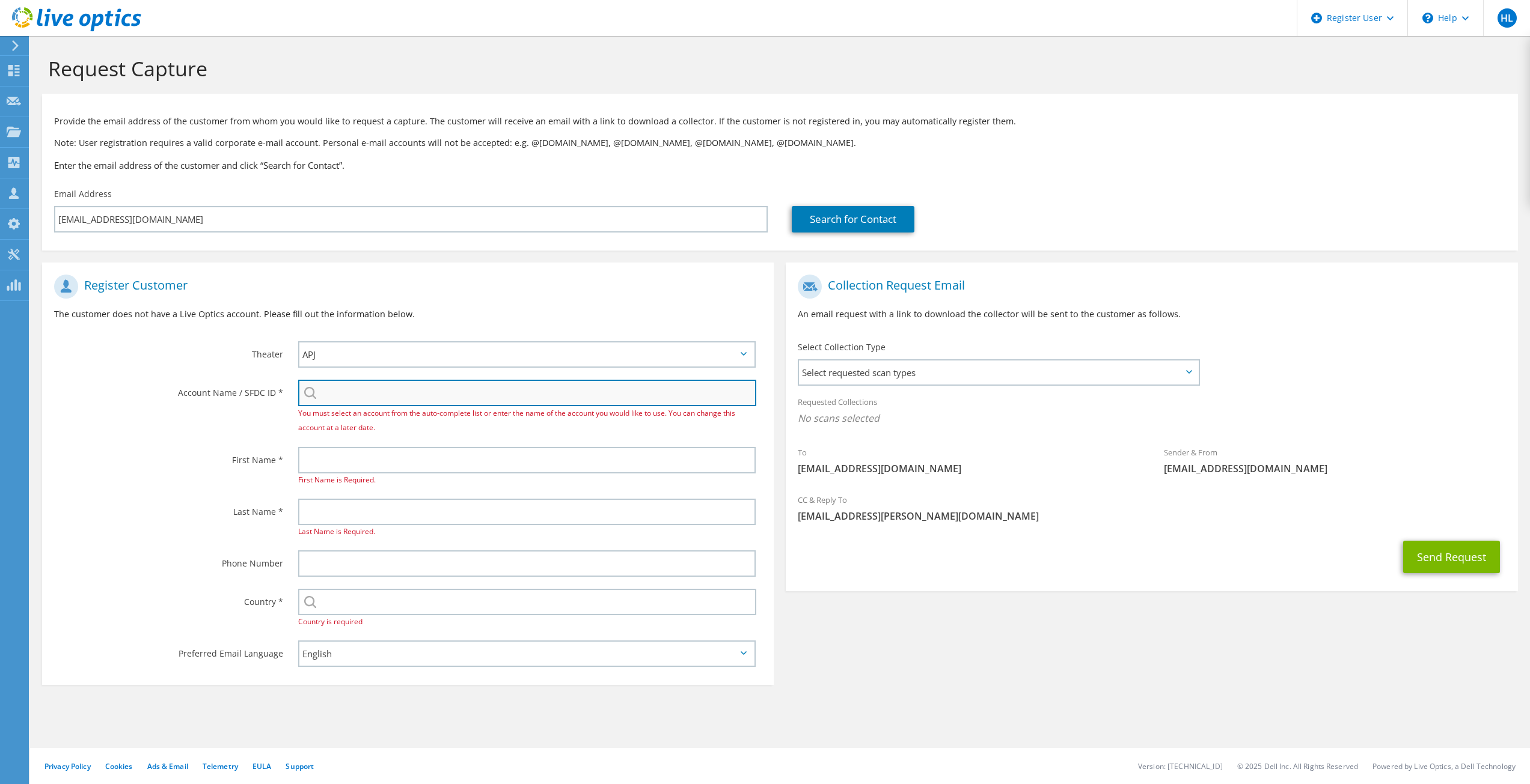
click at [452, 385] on input "search" at bounding box center [527, 393] width 459 height 26
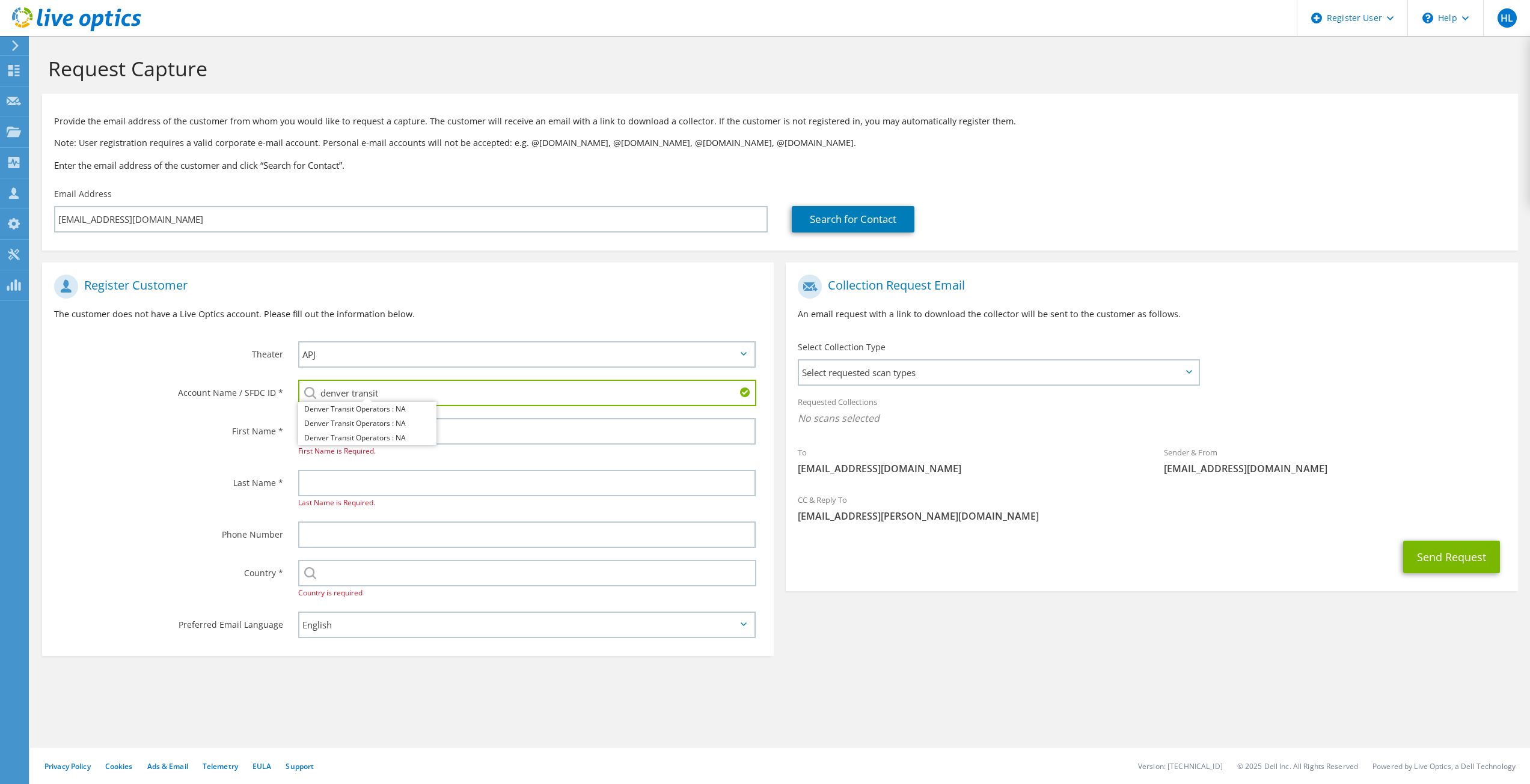
click at [394, 389] on input "denver transit" at bounding box center [527, 393] width 459 height 26
paste input "Denver Transit Partners"
type input "Denver Transit Partners"
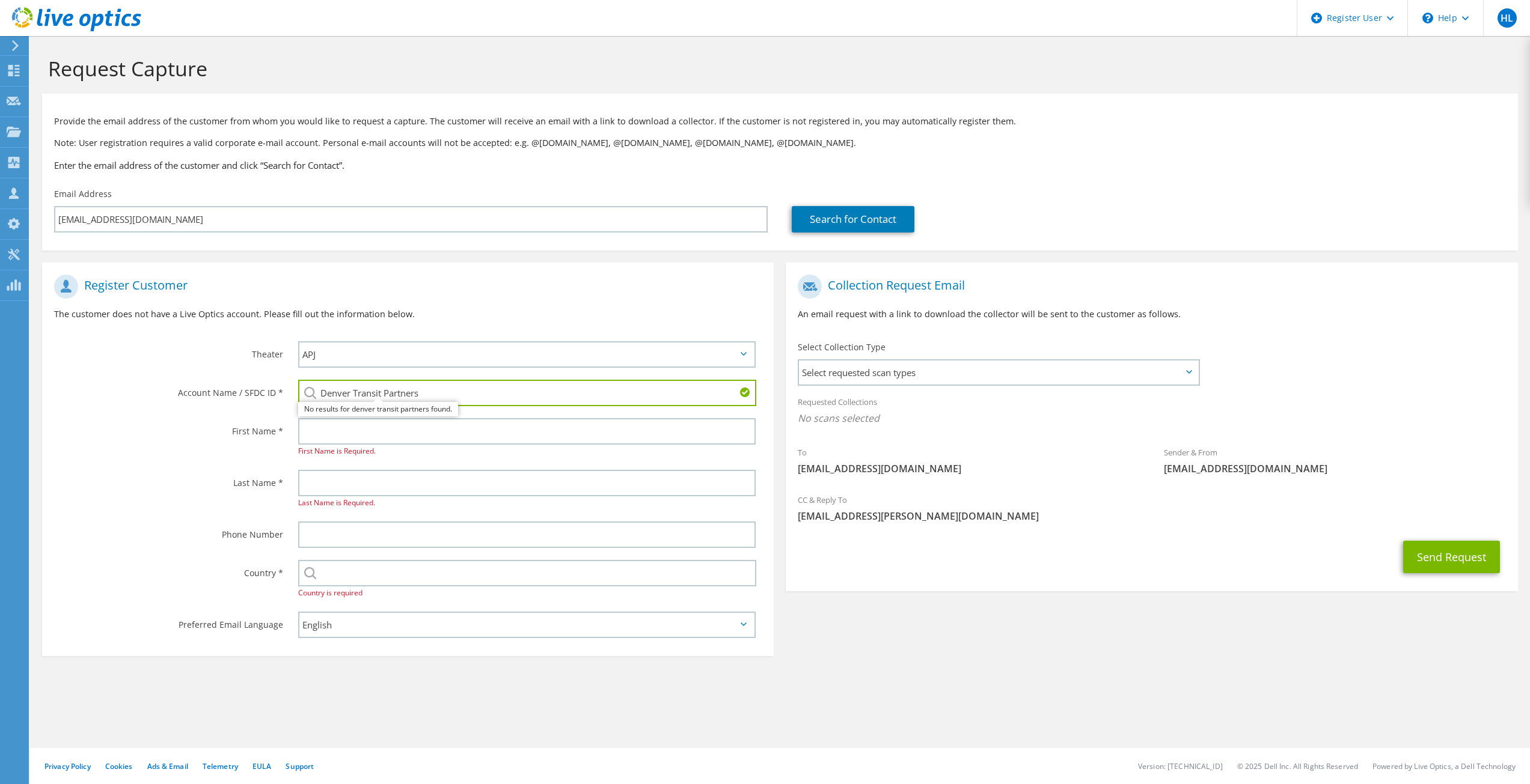
click at [382, 414] on div "No results for denver transit partners found." at bounding box center [378, 409] width 160 height 14
click at [467, 401] on input "Denver Transit Partners" at bounding box center [527, 393] width 459 height 26
click at [444, 443] on input "text" at bounding box center [527, 431] width 458 height 26
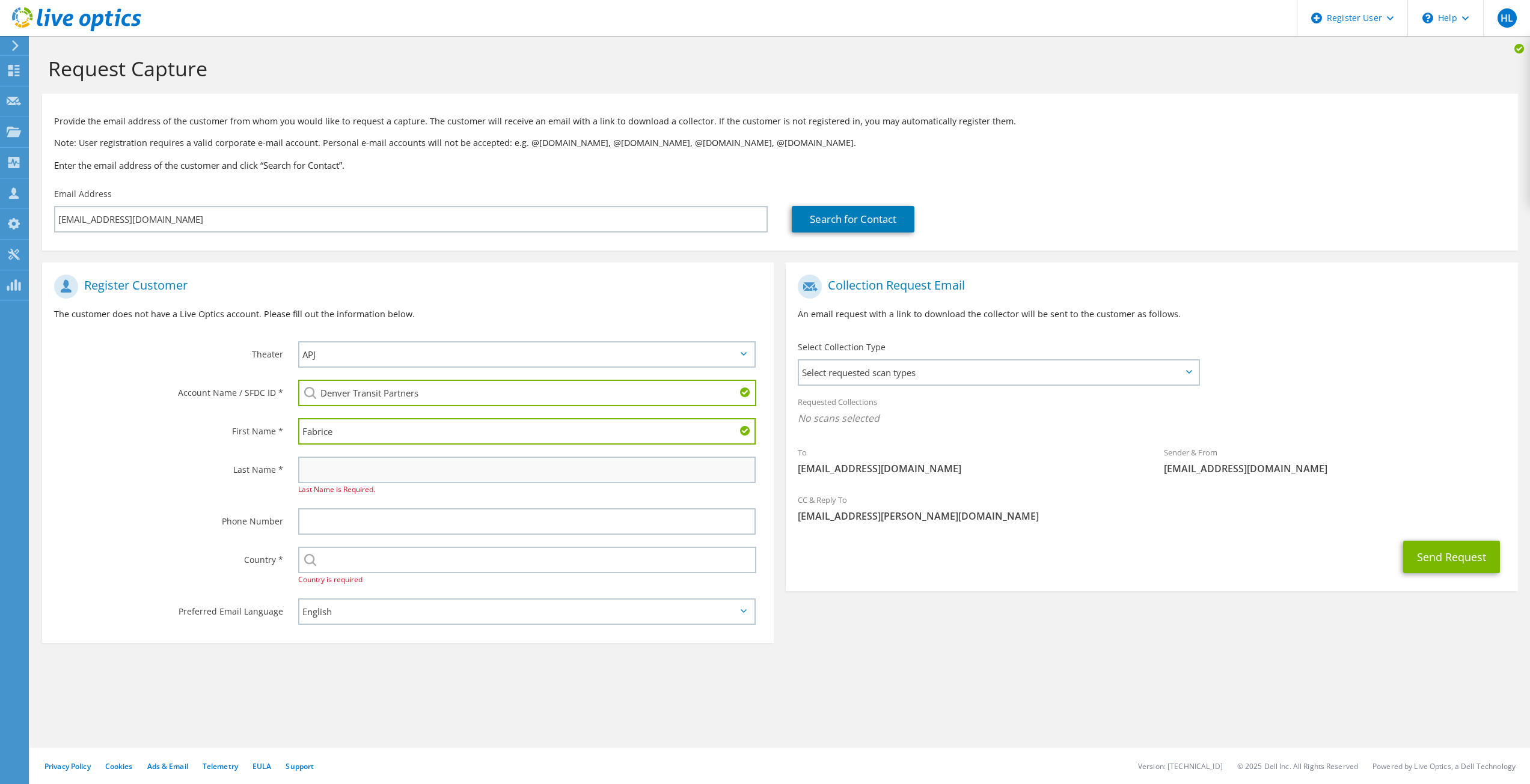
type input "Fabrice"
click at [564, 479] on input "text" at bounding box center [527, 469] width 458 height 26
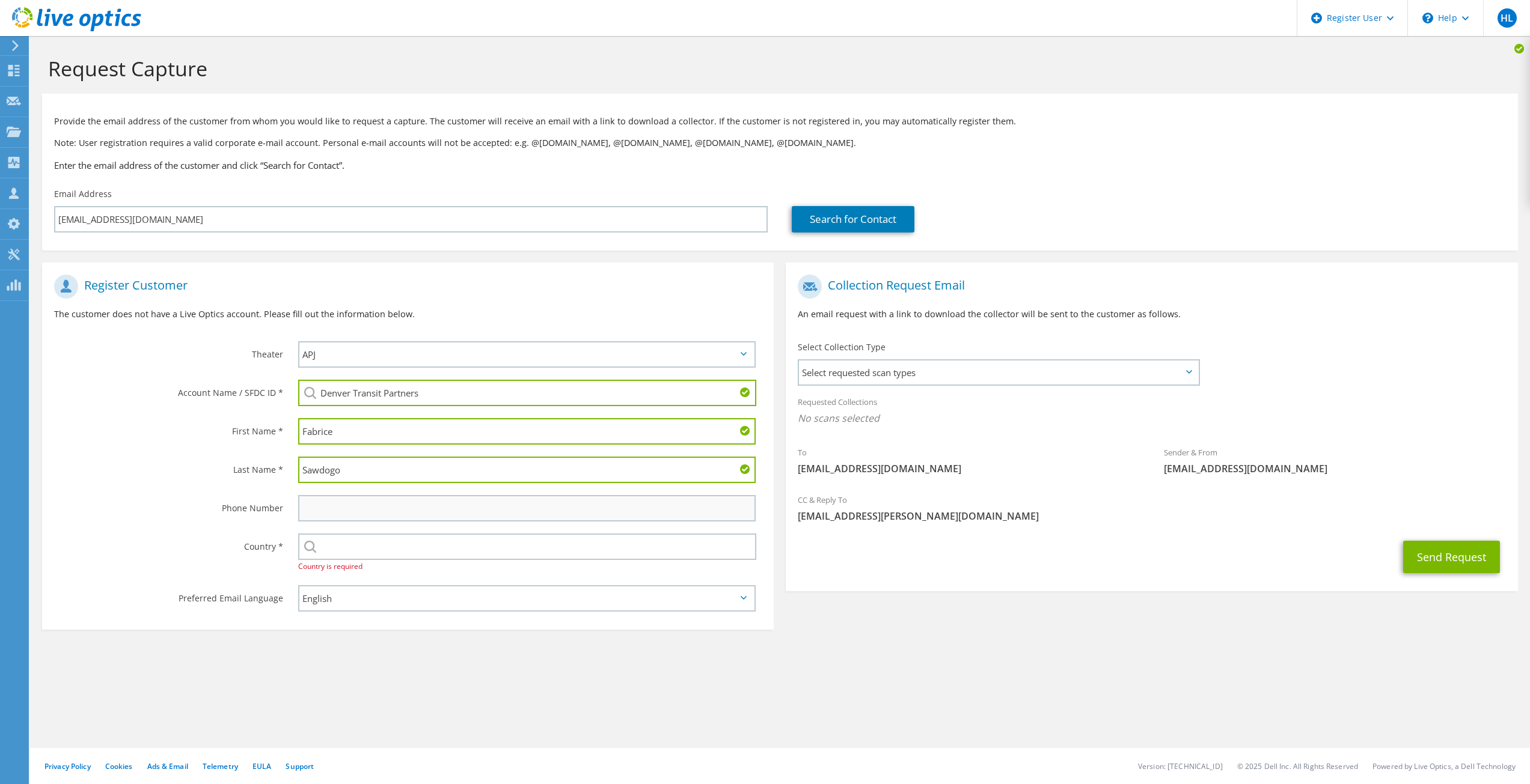
type input "Sawdogo"
click at [473, 506] on input "text" at bounding box center [527, 508] width 458 height 26
click at [477, 556] on input "text" at bounding box center [527, 546] width 459 height 26
click at [469, 544] on input "text" at bounding box center [527, 546] width 459 height 26
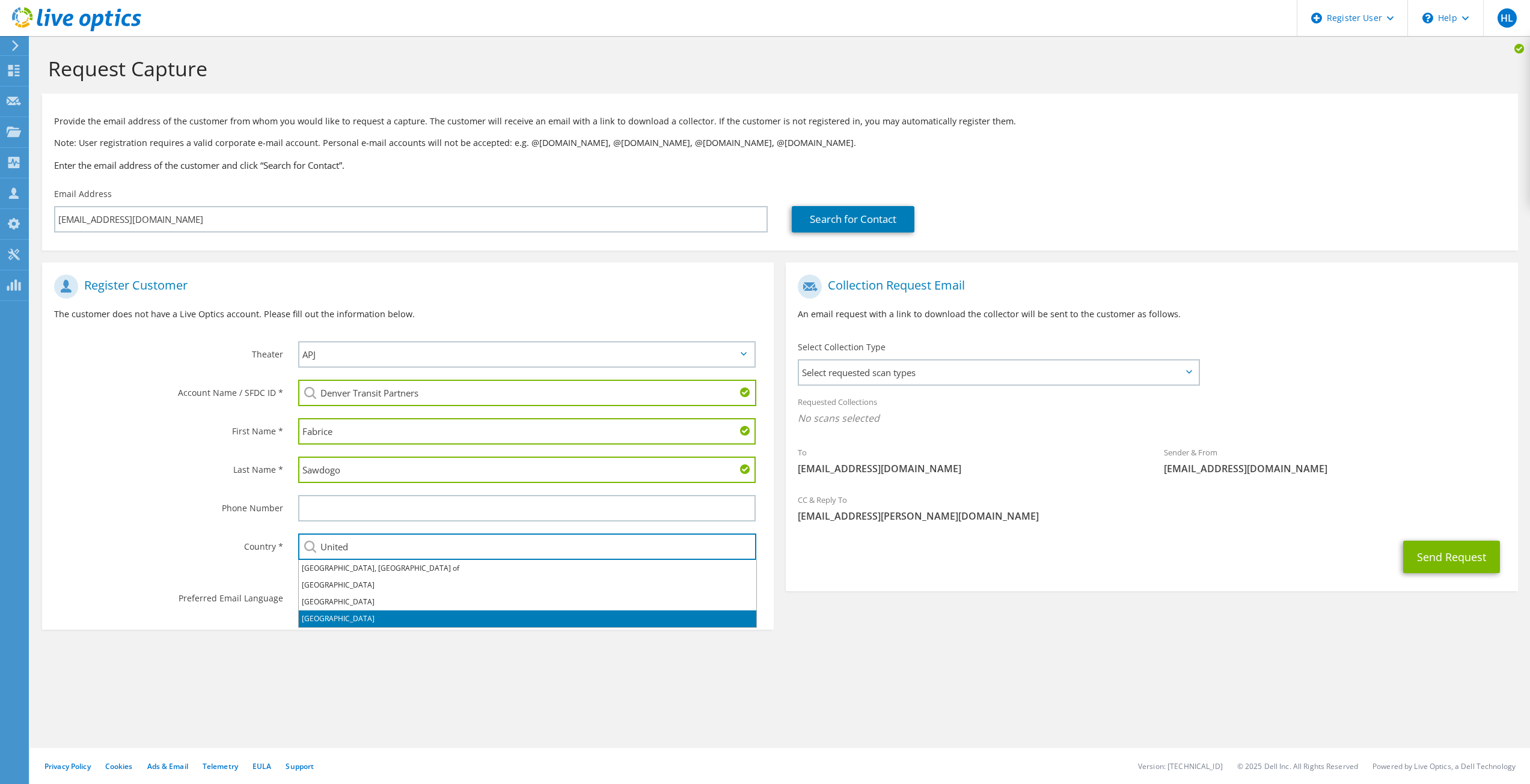
click at [543, 619] on li "United States" at bounding box center [527, 619] width 457 height 17
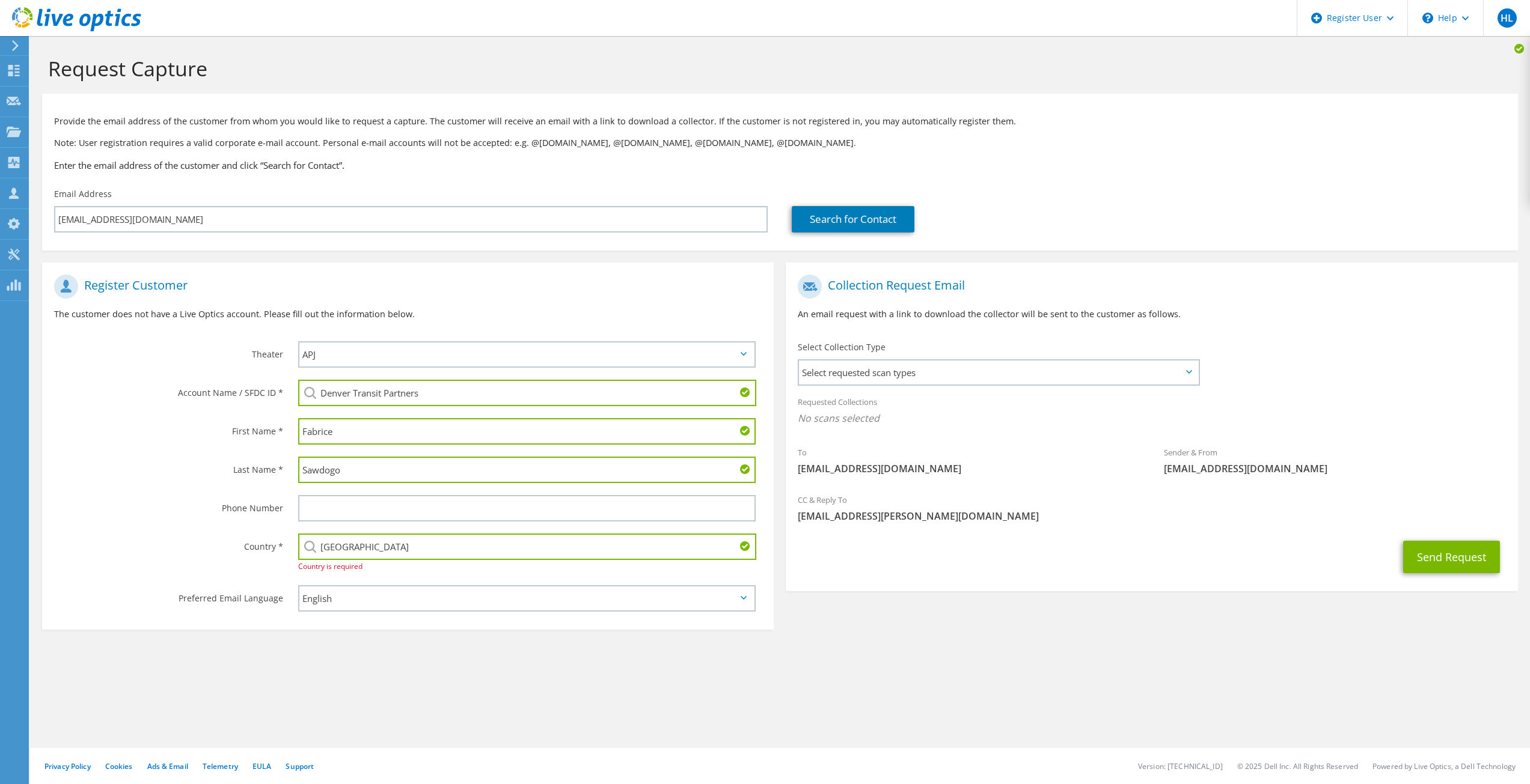
type input "United States"
click at [841, 586] on section "Collection Request Email An email request with a link to download the collector…" at bounding box center [1151, 427] width 731 height 328
click at [1445, 559] on button "Send Request" at bounding box center [1451, 557] width 97 height 32
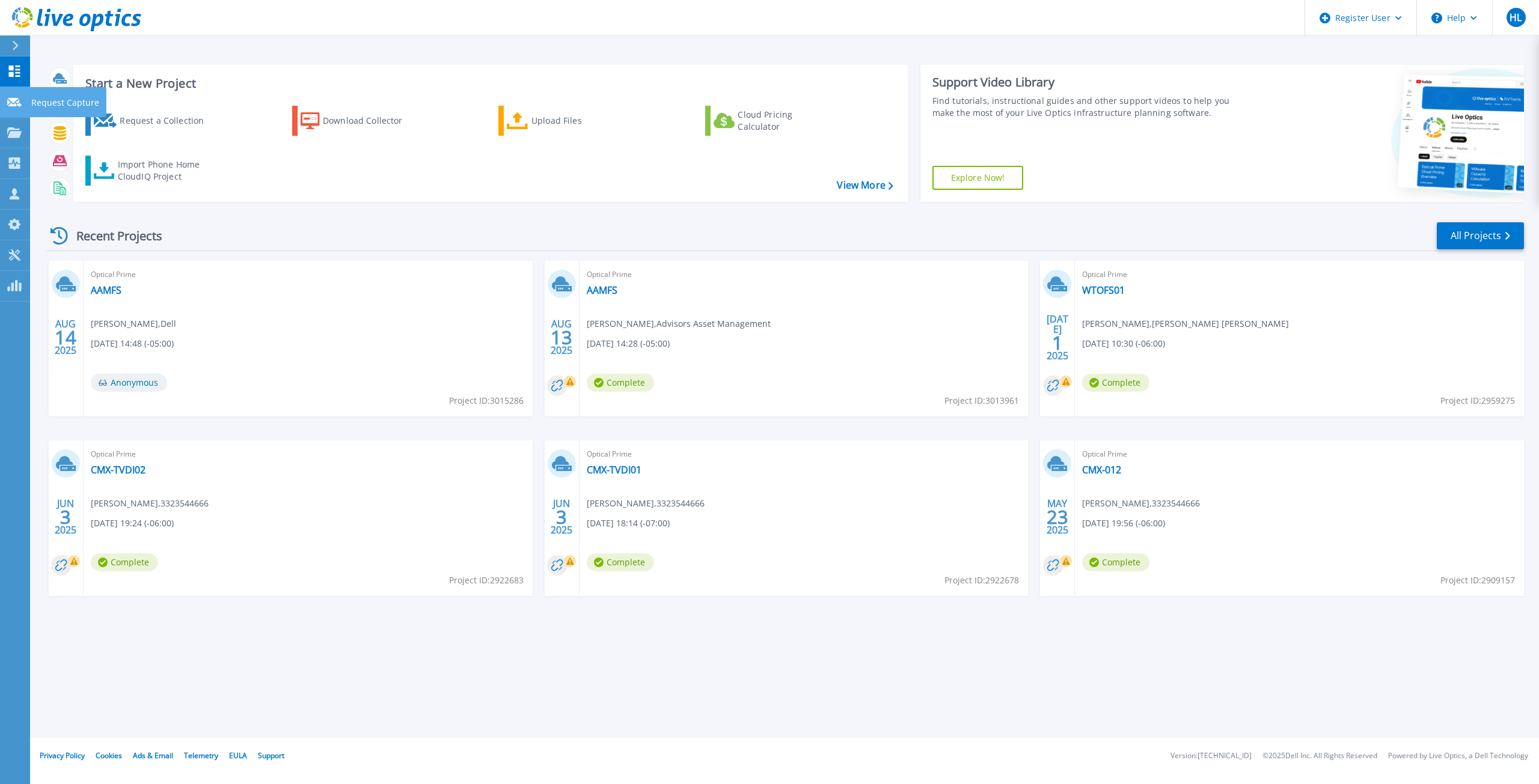
click at [24, 112] on link "Request Capture Request Capture" at bounding box center [15, 102] width 30 height 30
click at [14, 123] on link "Projects Projects" at bounding box center [15, 133] width 30 height 30
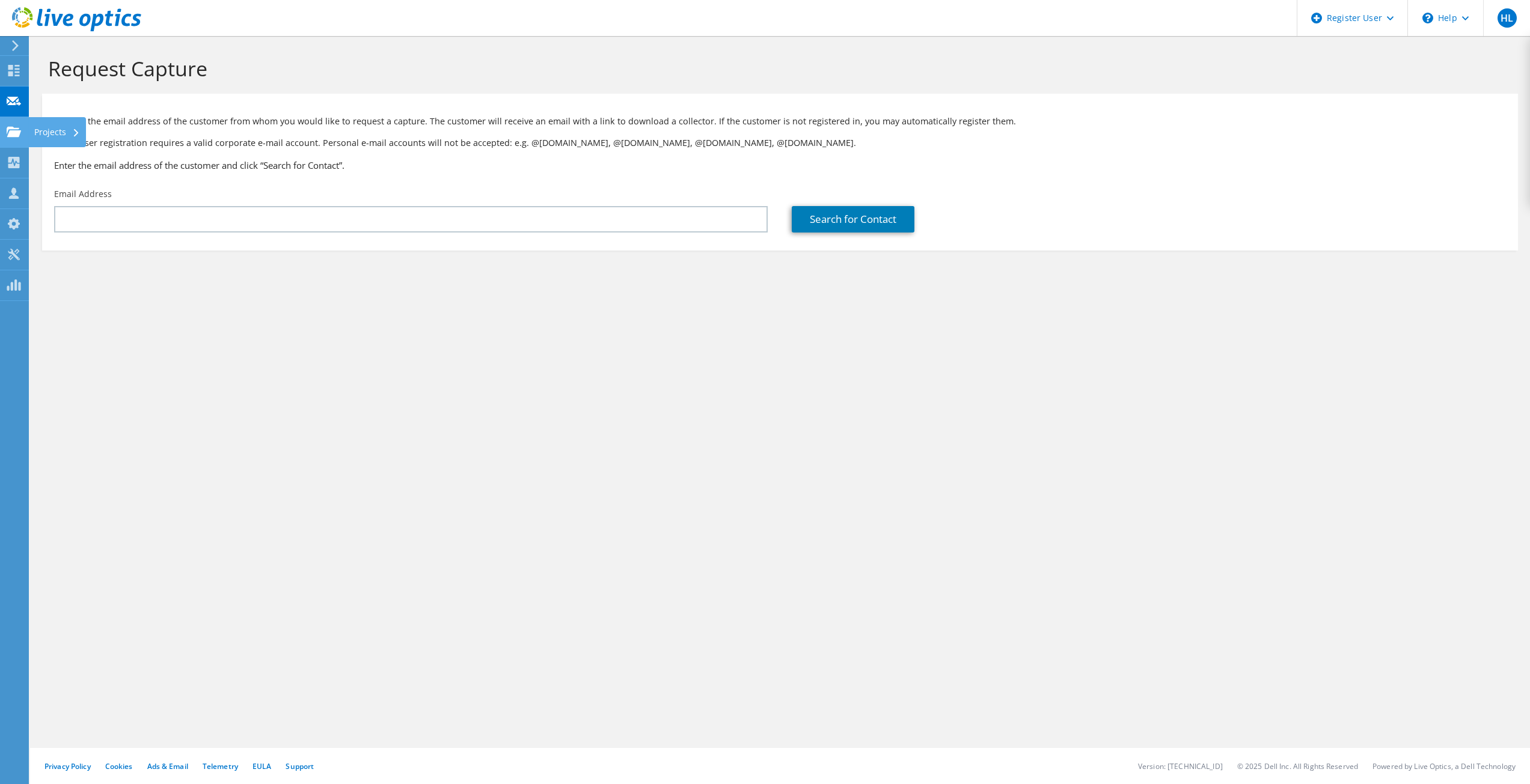
click at [12, 135] on use at bounding box center [14, 131] width 14 height 10
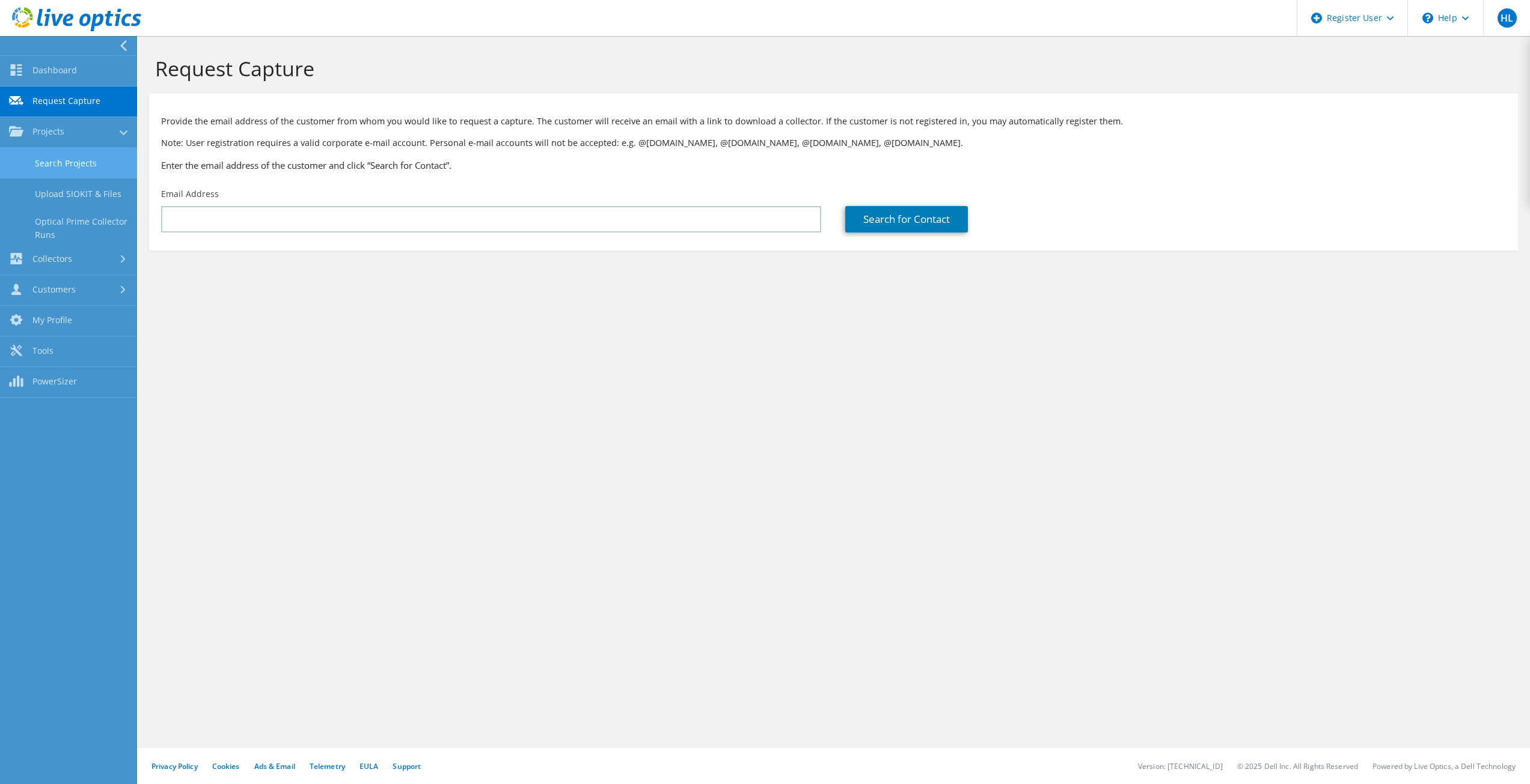
click at [81, 162] on link "Search Projects" at bounding box center [68, 162] width 137 height 30
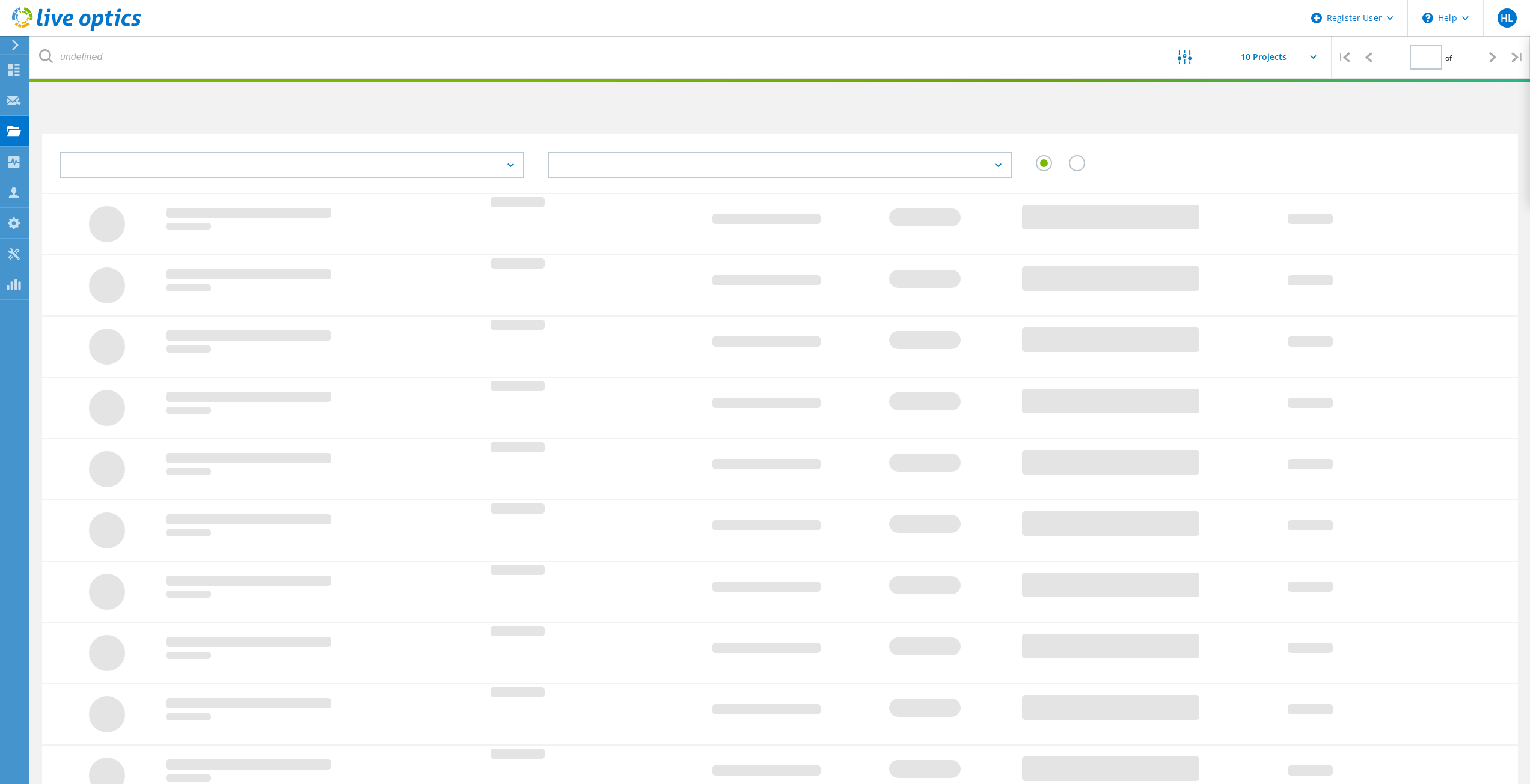
type input "1"
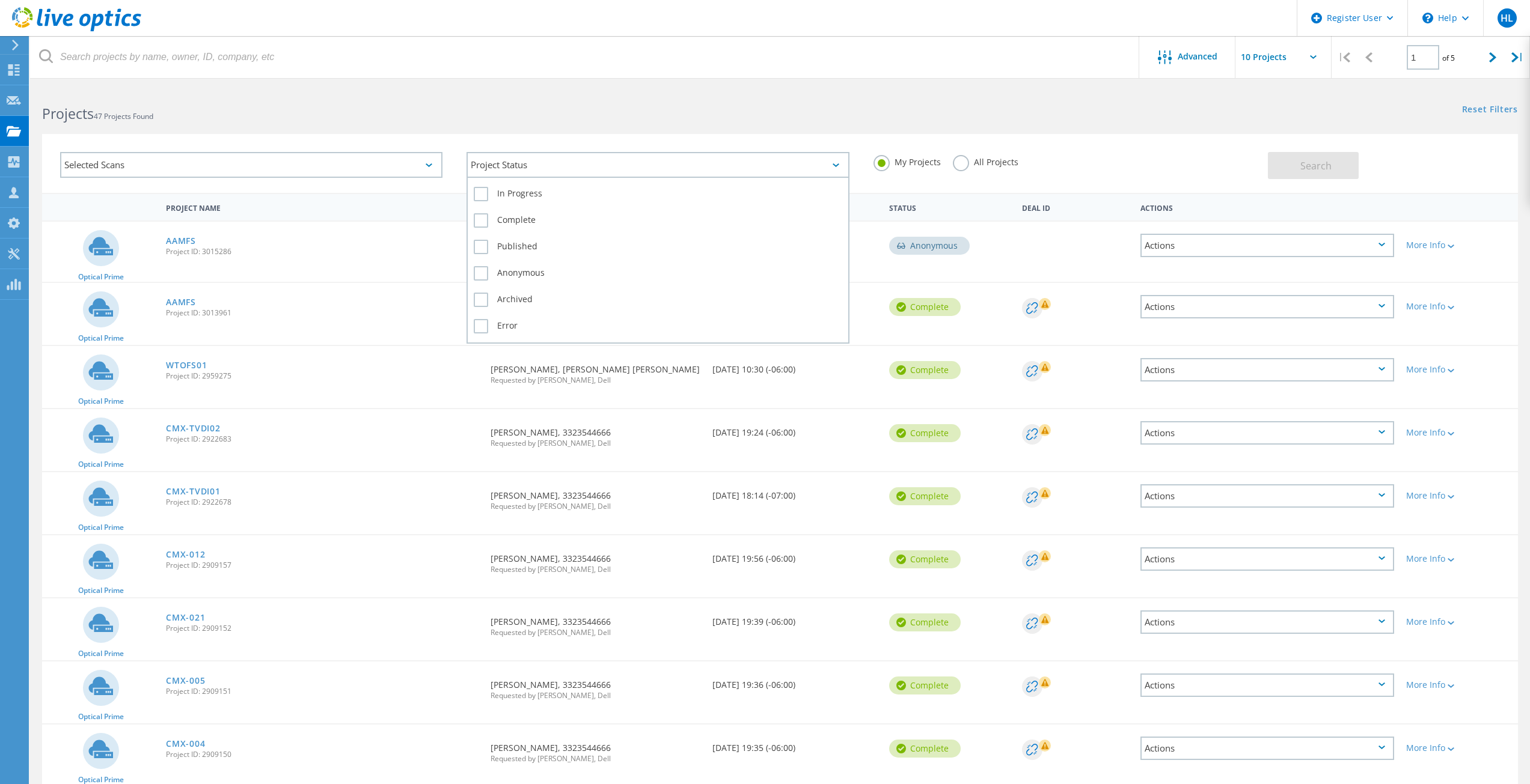
click at [578, 160] on div "Project Status" at bounding box center [658, 165] width 382 height 26
click at [303, 150] on div "Selected Scans" at bounding box center [251, 165] width 406 height 50
click at [297, 165] on div "Selected Scans" at bounding box center [251, 165] width 382 height 26
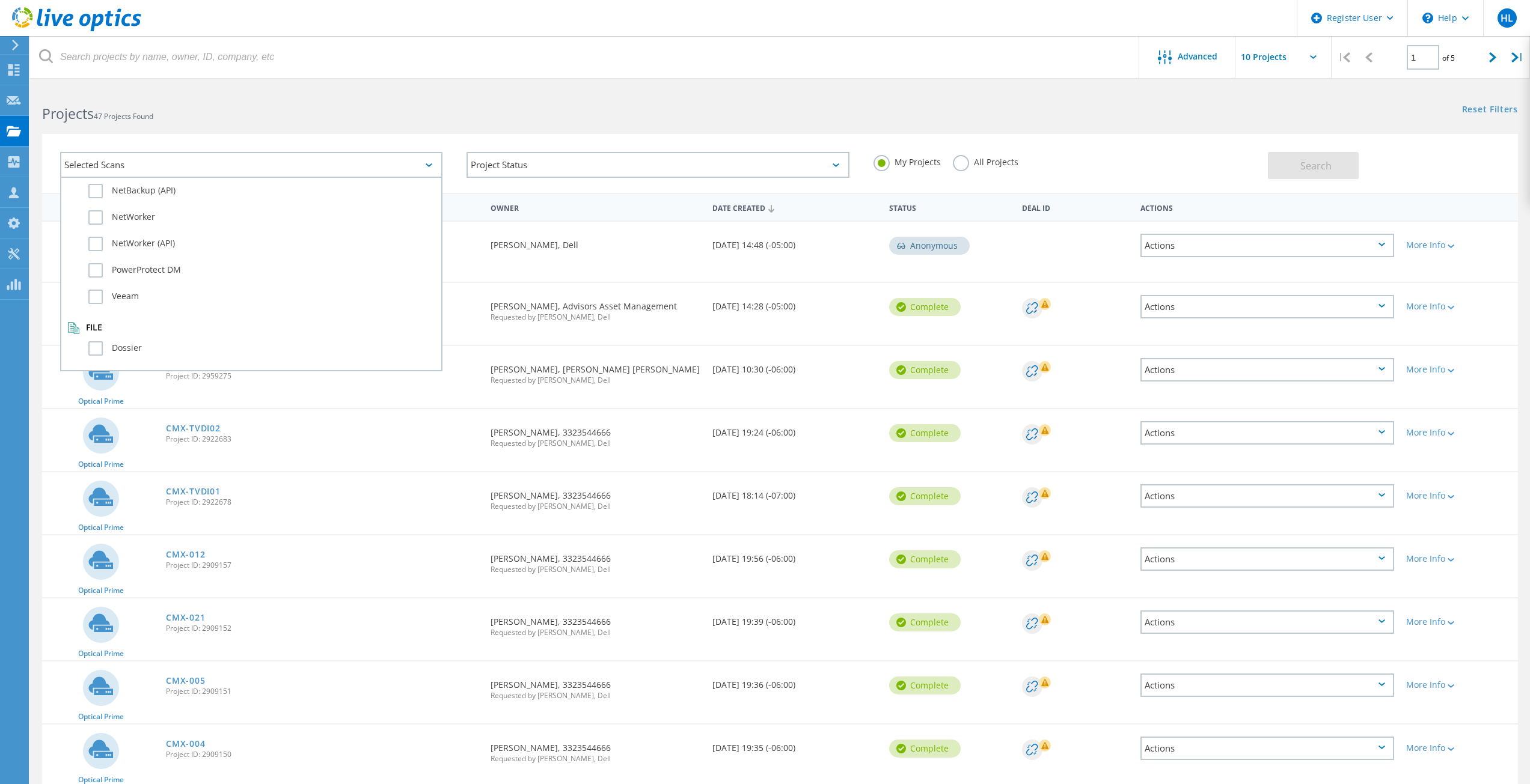
scroll to position [845, 0]
